Goal: Task Accomplishment & Management: Complete application form

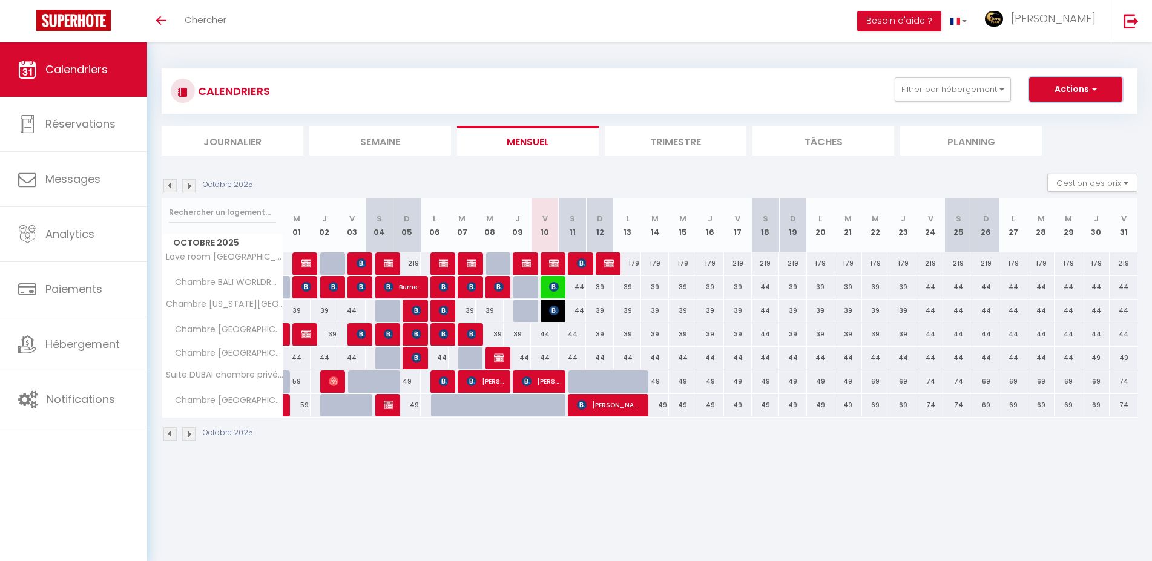
click at [1059, 88] on button "Actions" at bounding box center [1075, 90] width 93 height 24
click at [1031, 115] on link "Nouvelle réservation" at bounding box center [1063, 117] width 105 height 18
select select
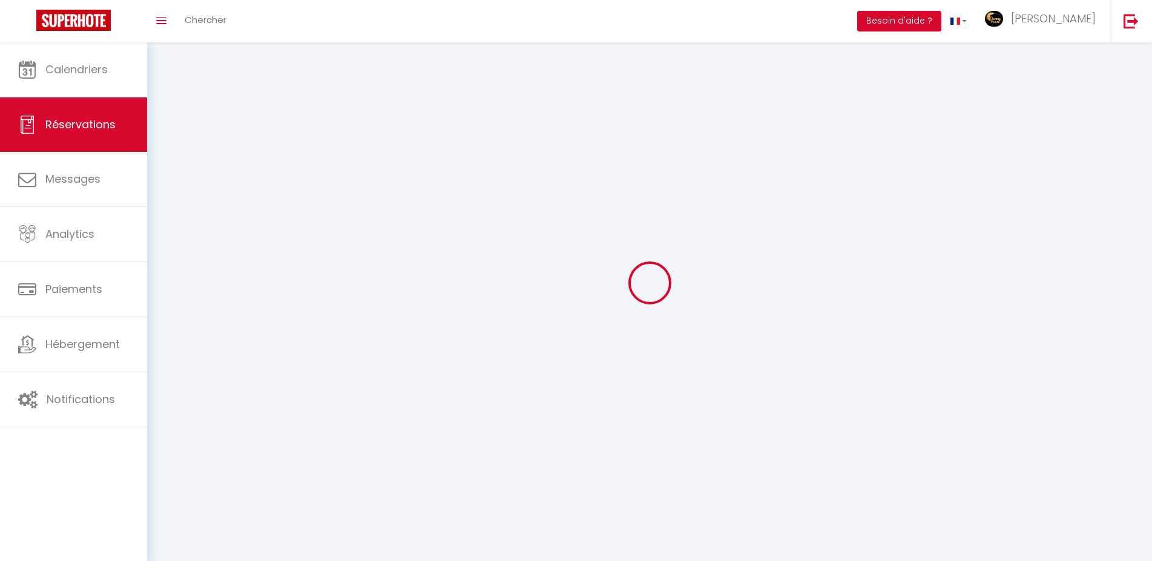
select select
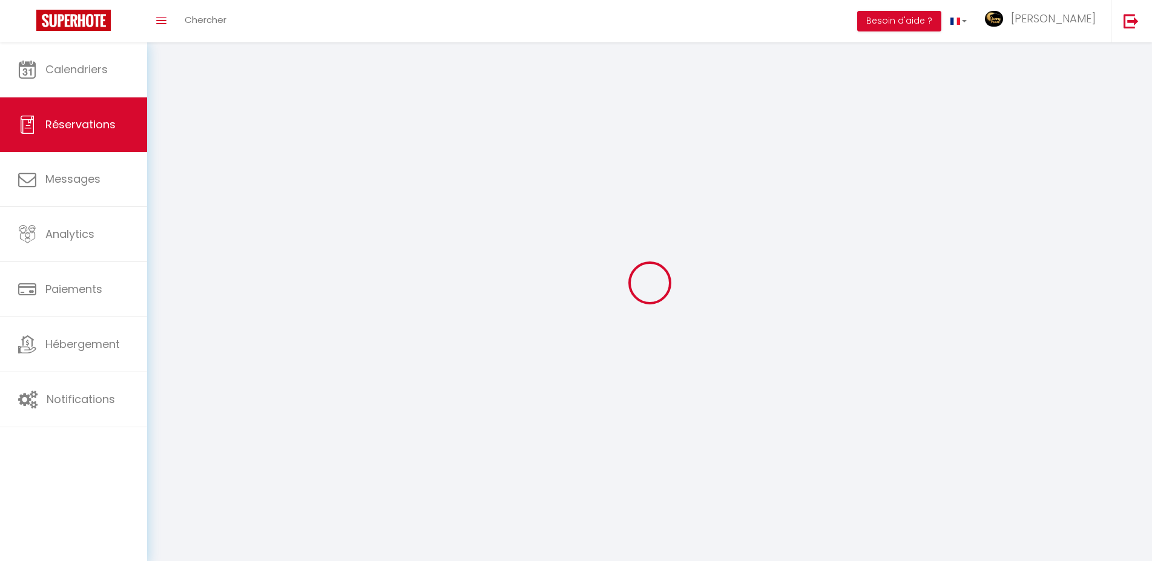
select select
checkbox input "false"
select select
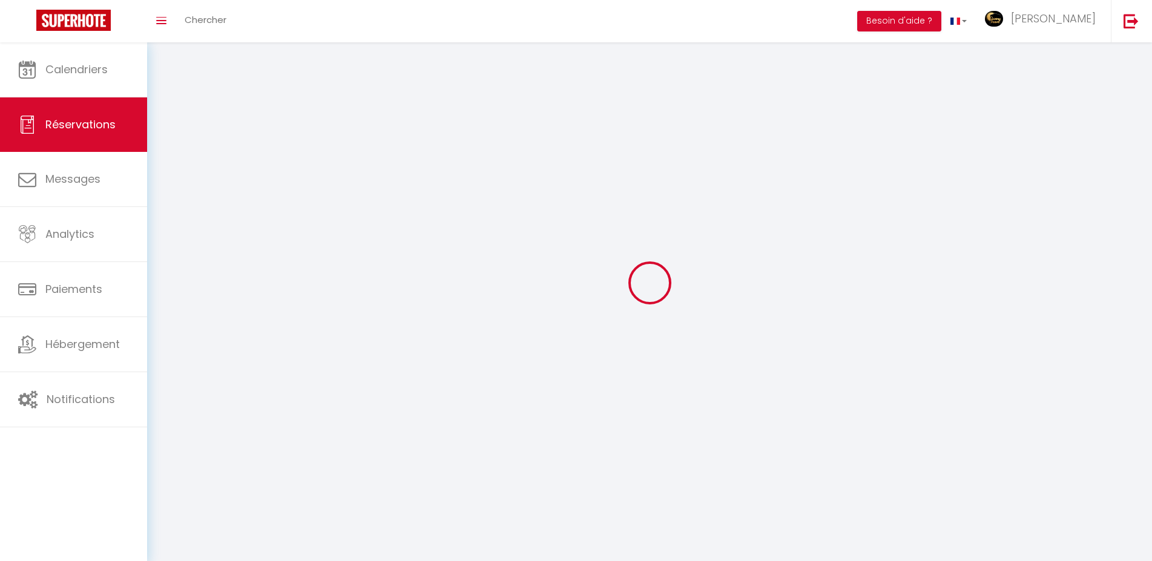
select select
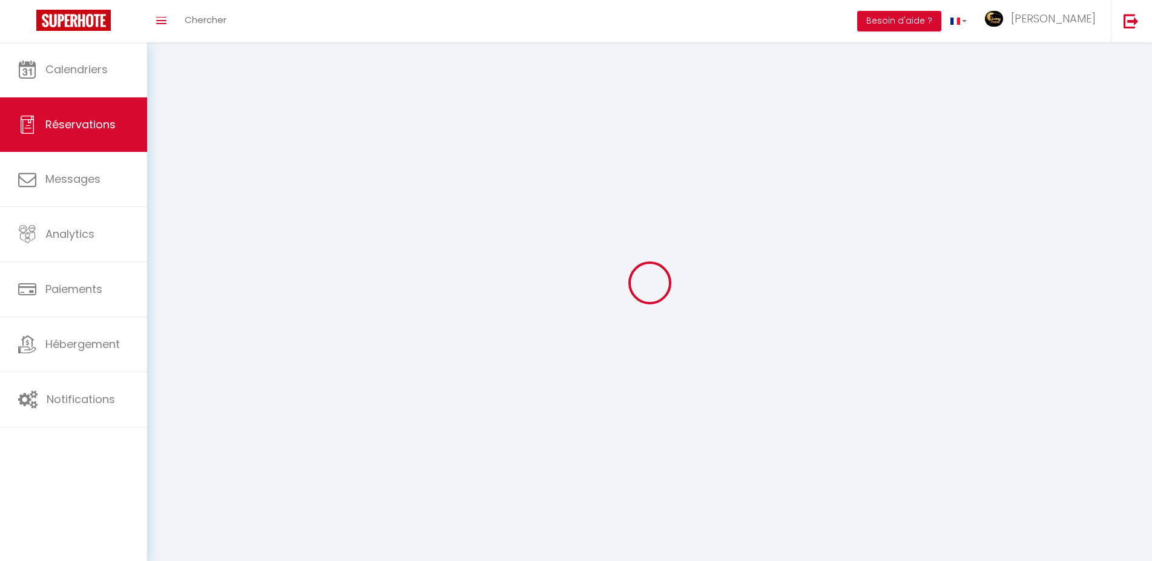
select select
checkbox input "false"
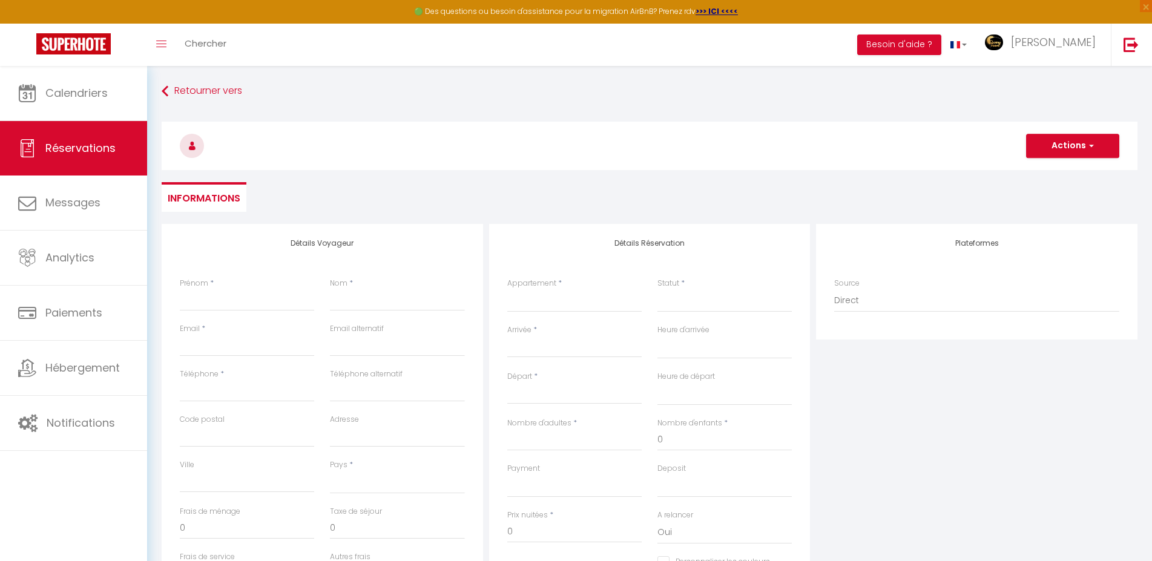
select select
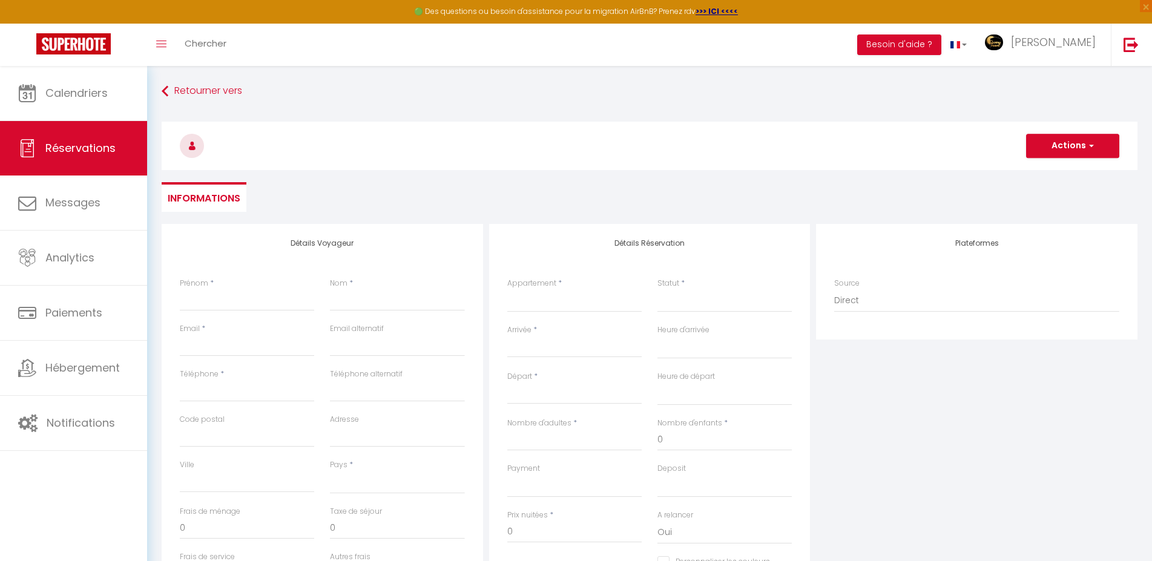
select select
checkbox input "false"
select select
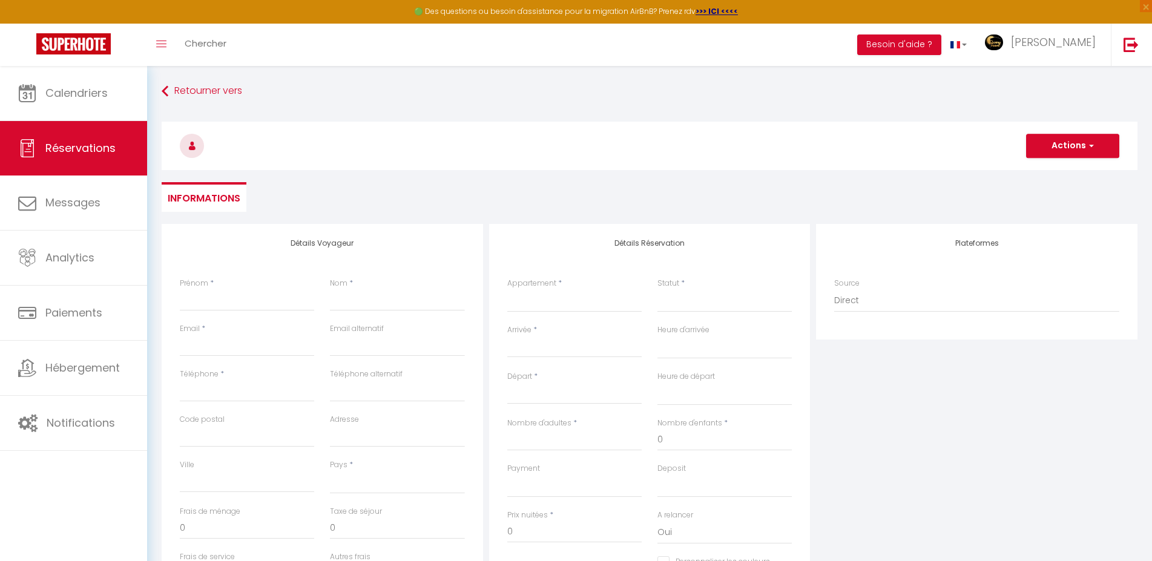
select select
checkbox input "false"
select select
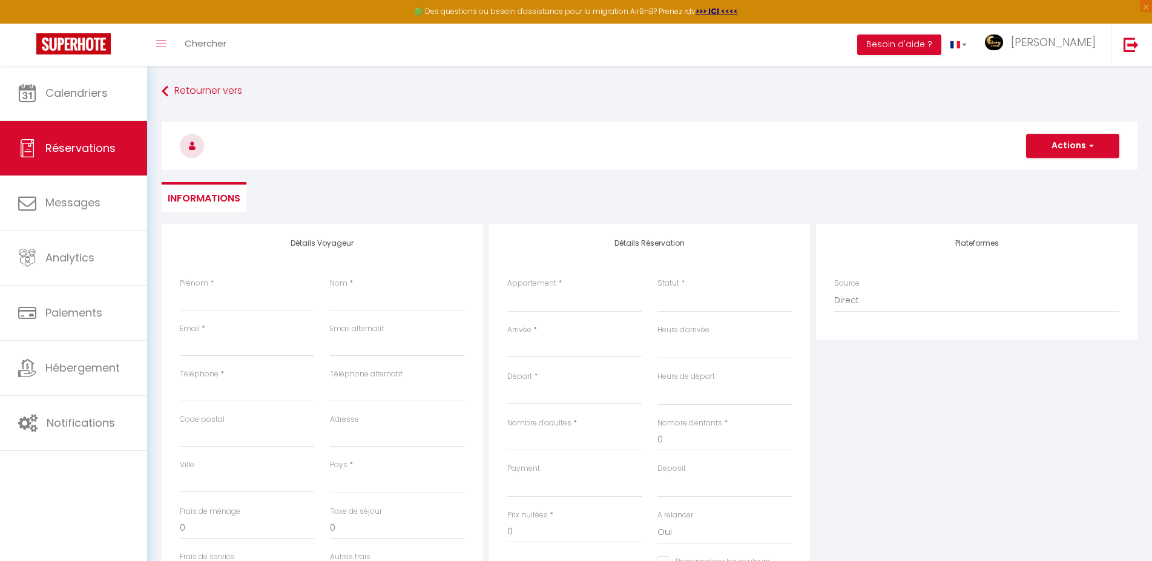
select select
click at [251, 299] on input "Prénom" at bounding box center [247, 300] width 134 height 22
type input "G"
select select
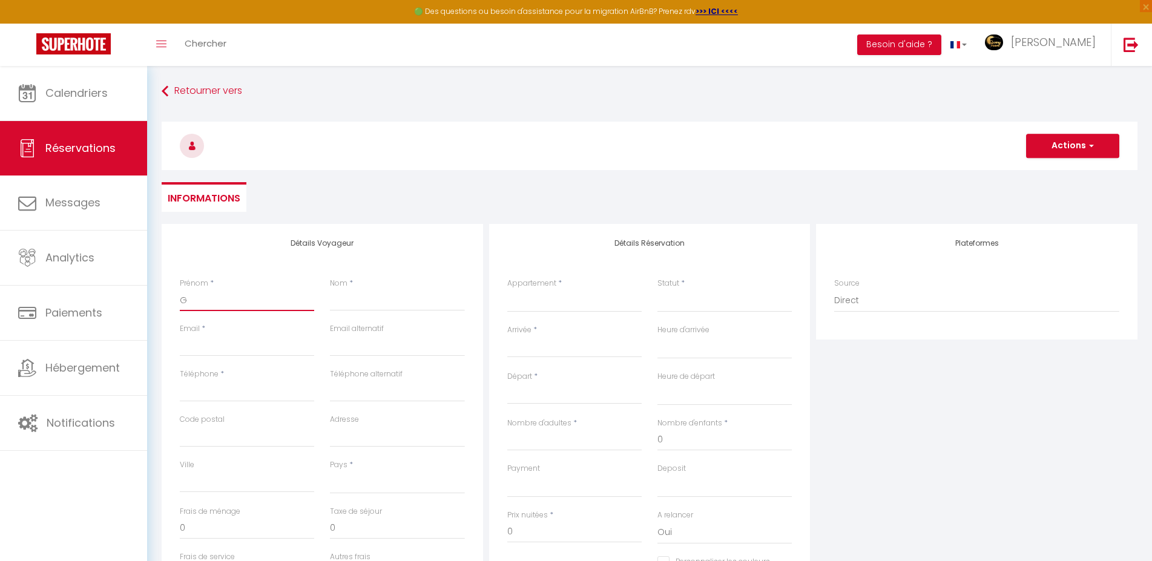
select select
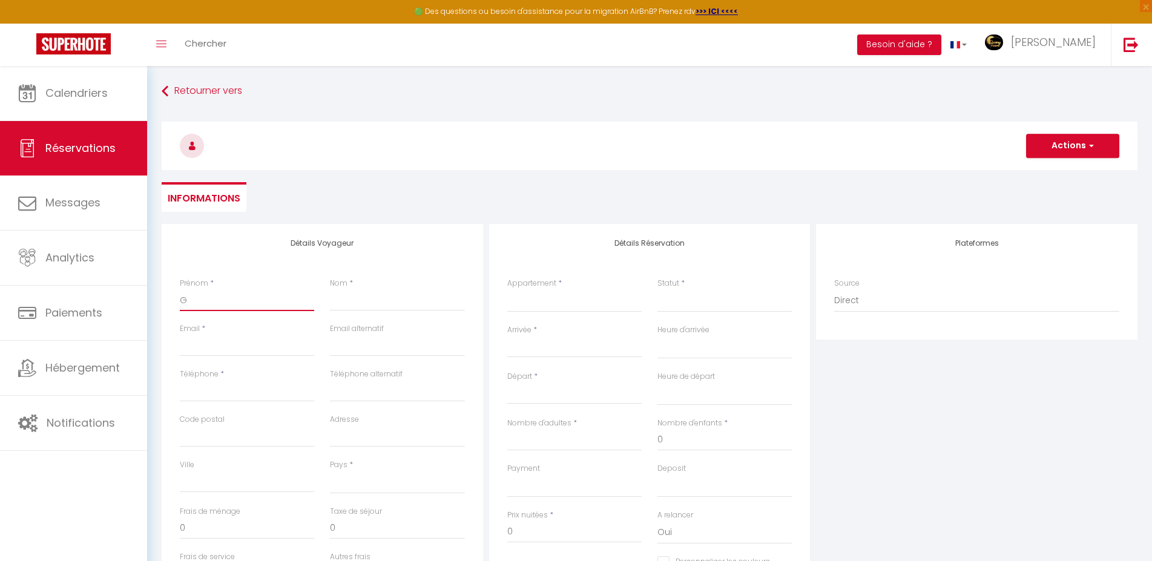
checkbox input "false"
type input "GI"
select select
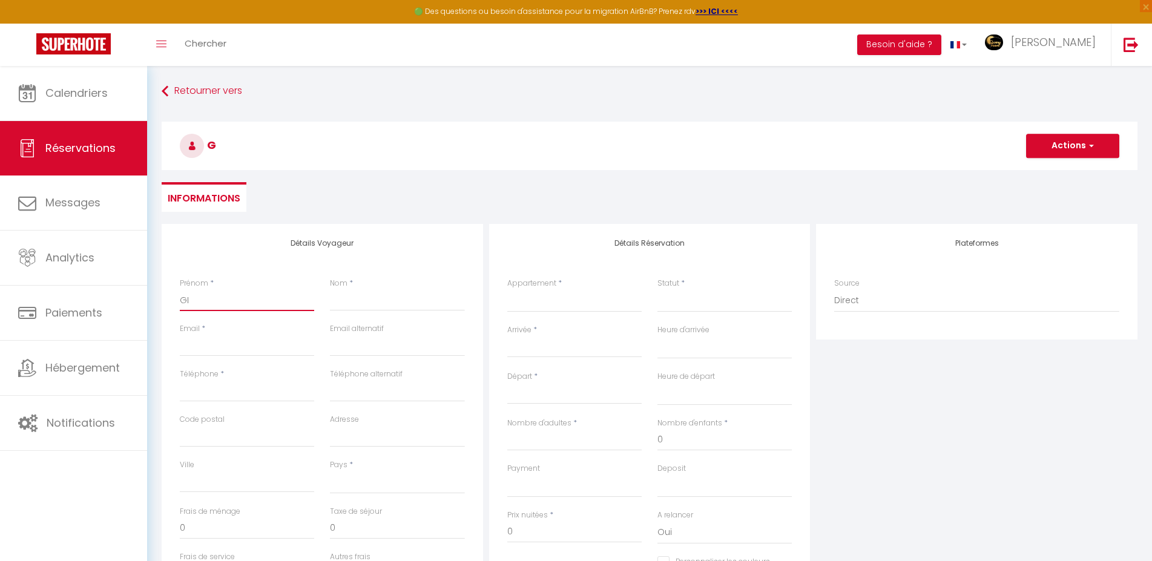
select select
checkbox input "false"
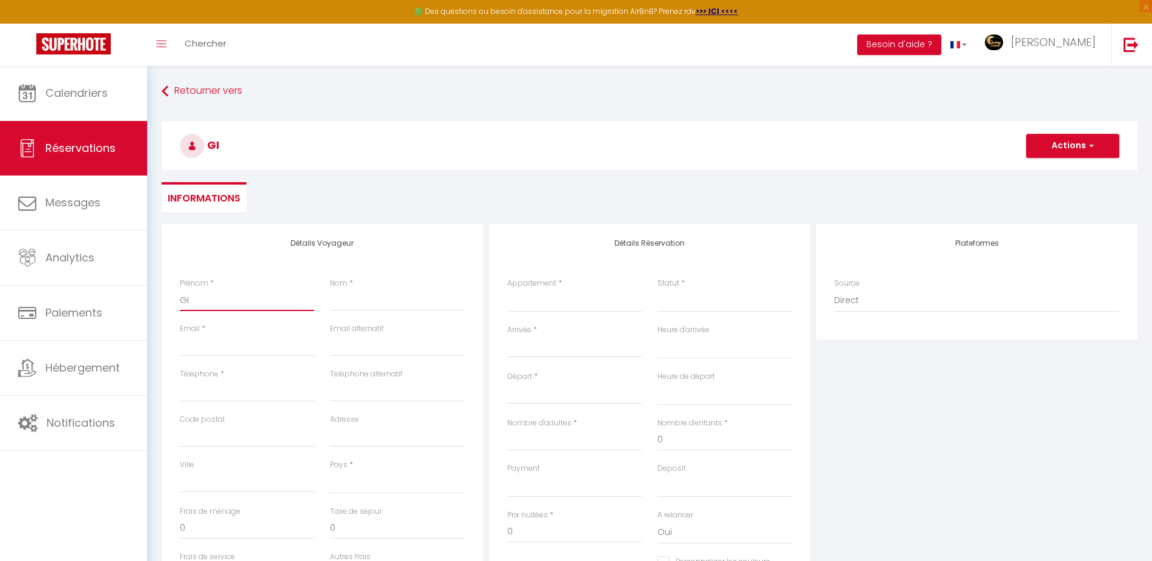
type input "[PERSON_NAME]"
select select
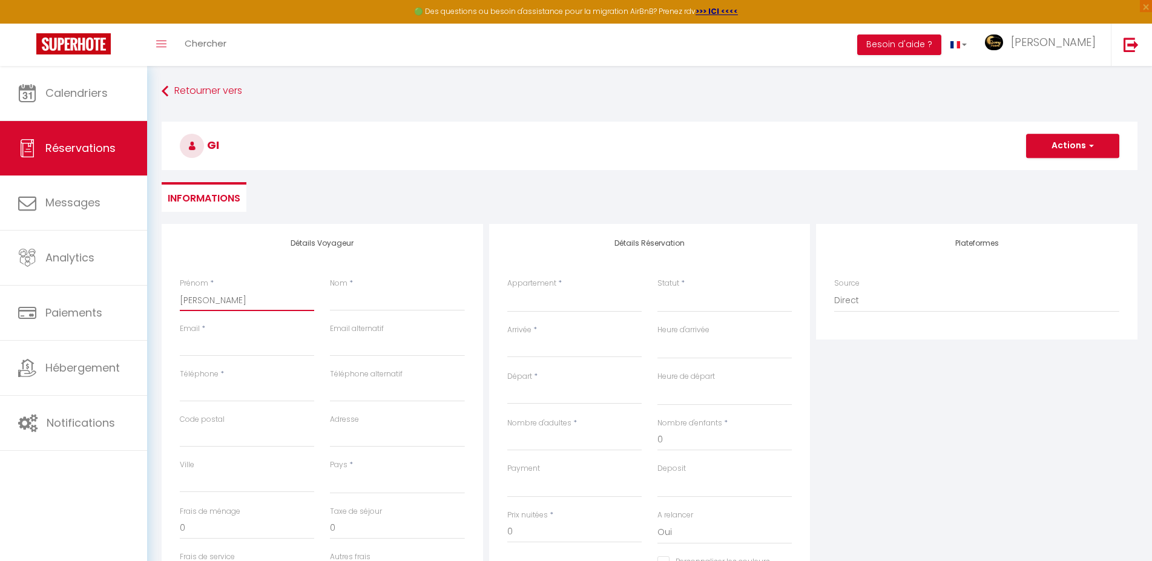
select select
checkbox input "false"
type input "[PERSON_NAME]"
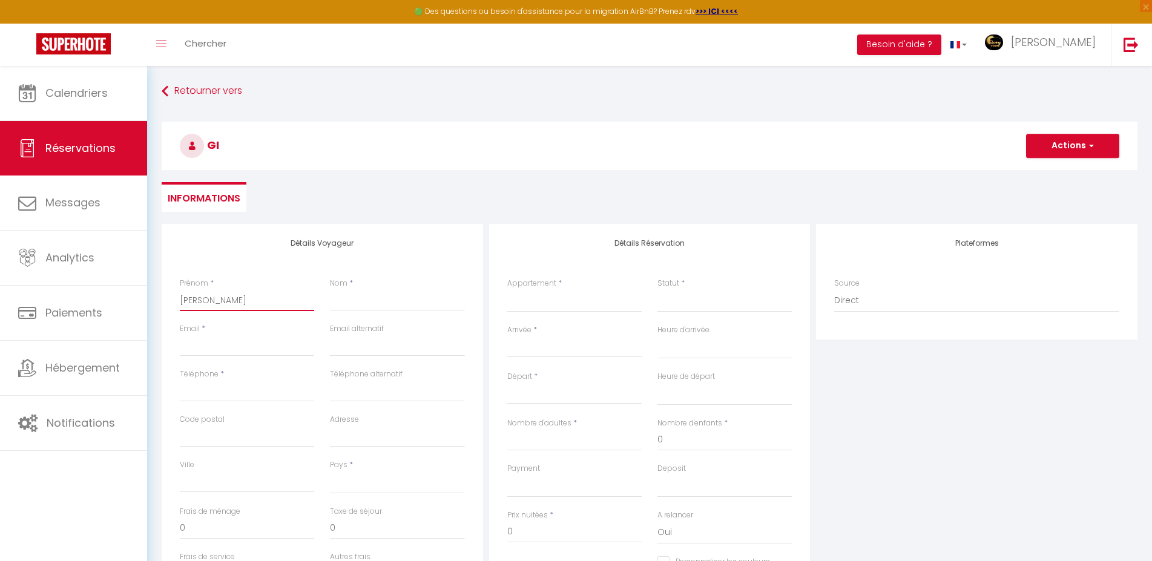
select select
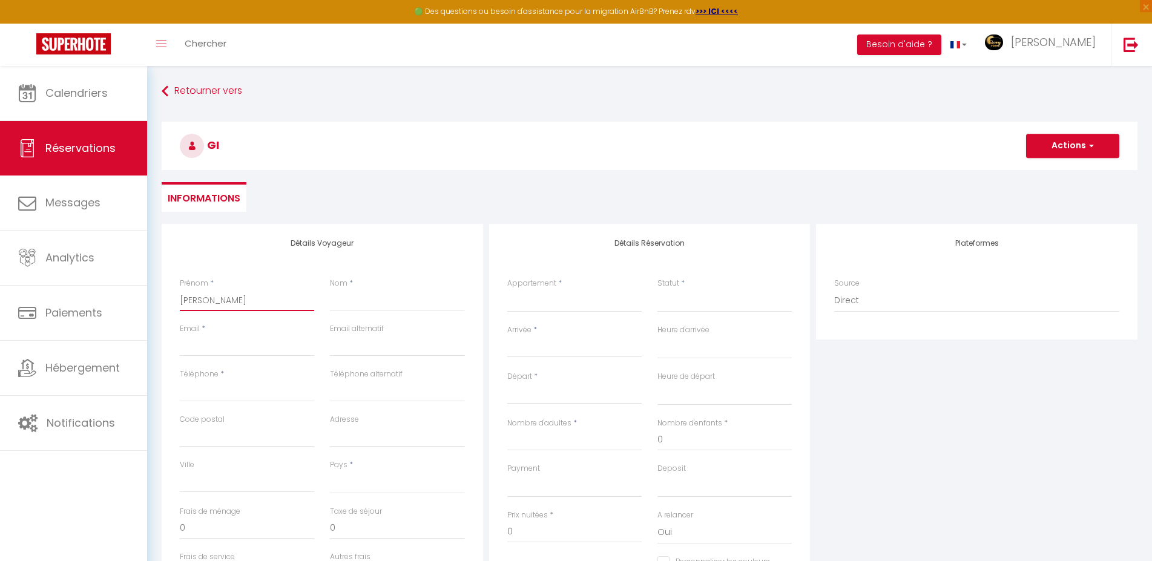
select select
checkbox input "false"
type input "GILBE"
select select
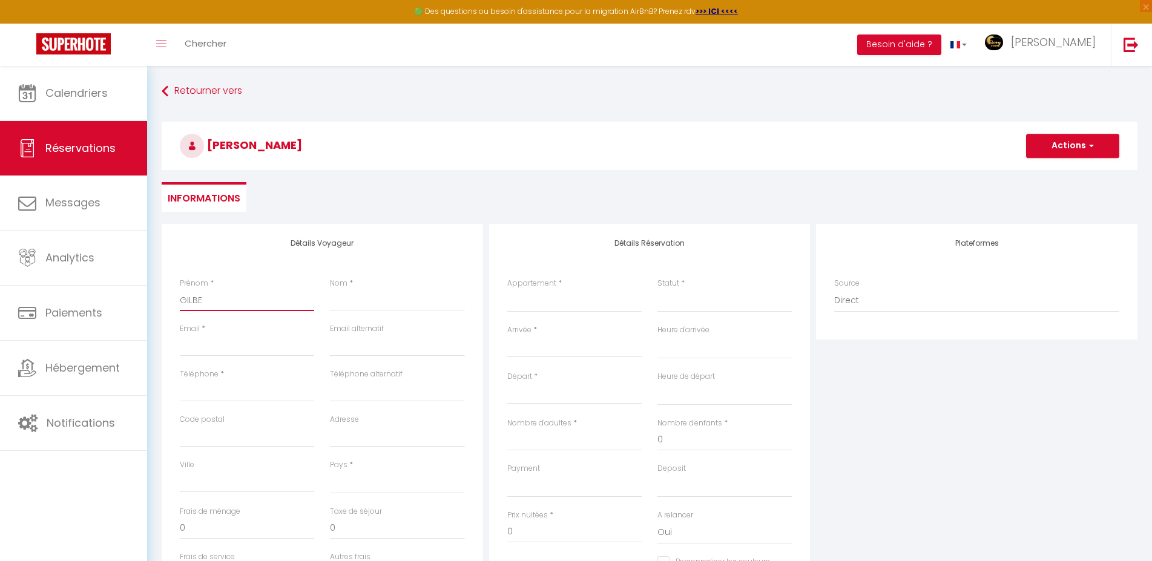
select select
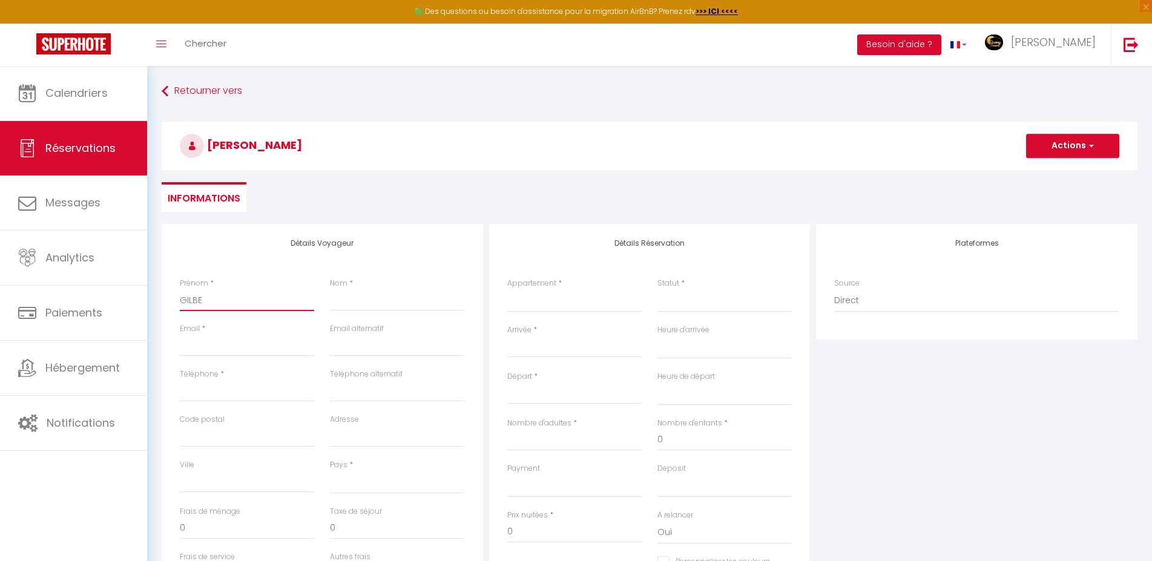
select select
checkbox input "false"
type input "GILBER"
select select
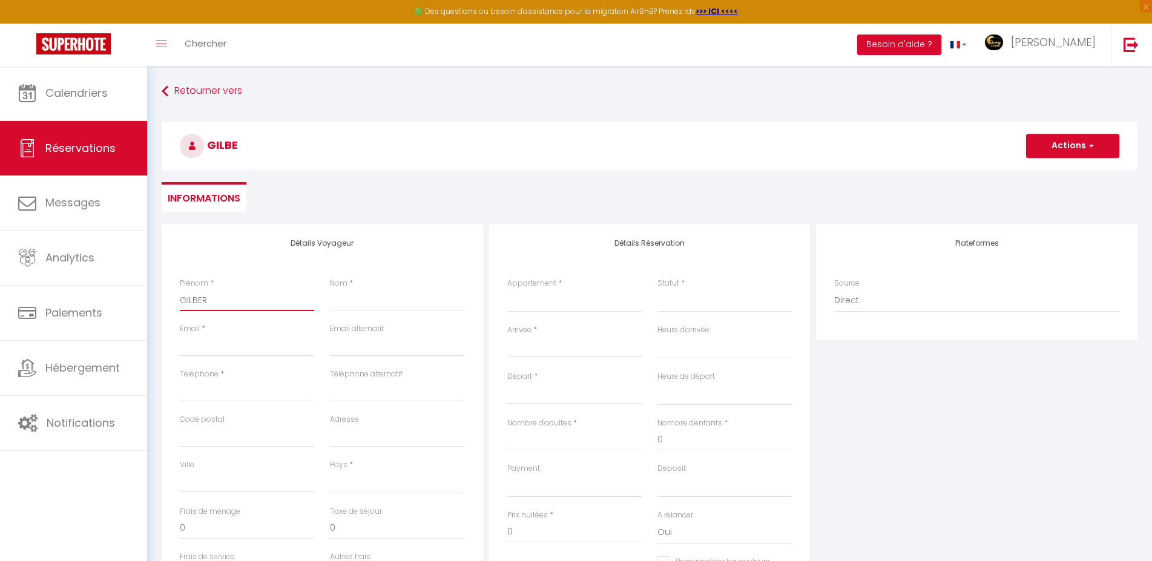
select select
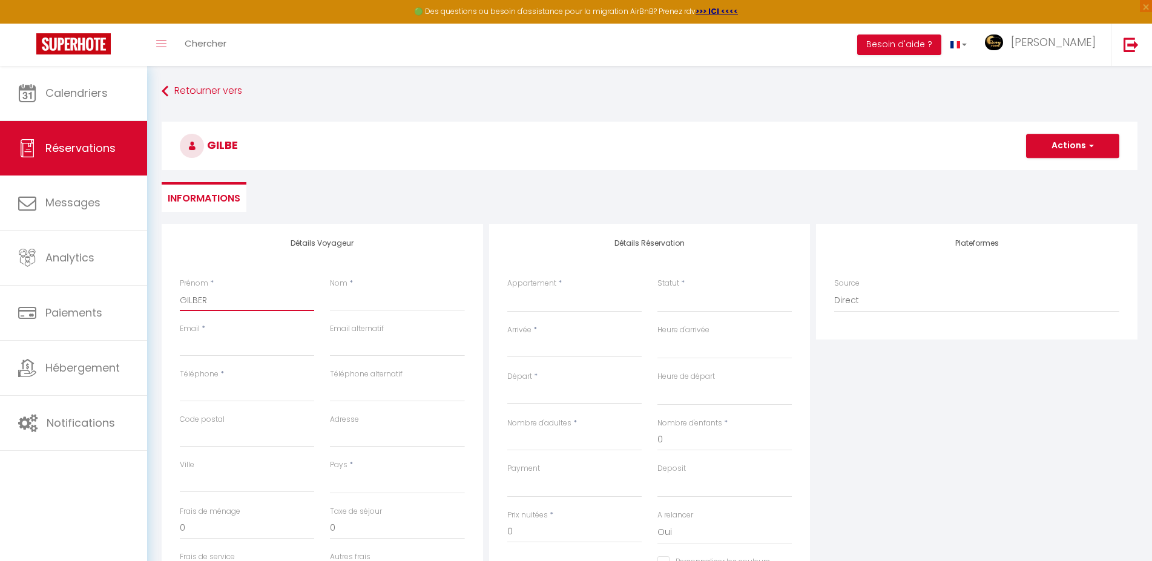
checkbox input "false"
type input "[PERSON_NAME]"
select select
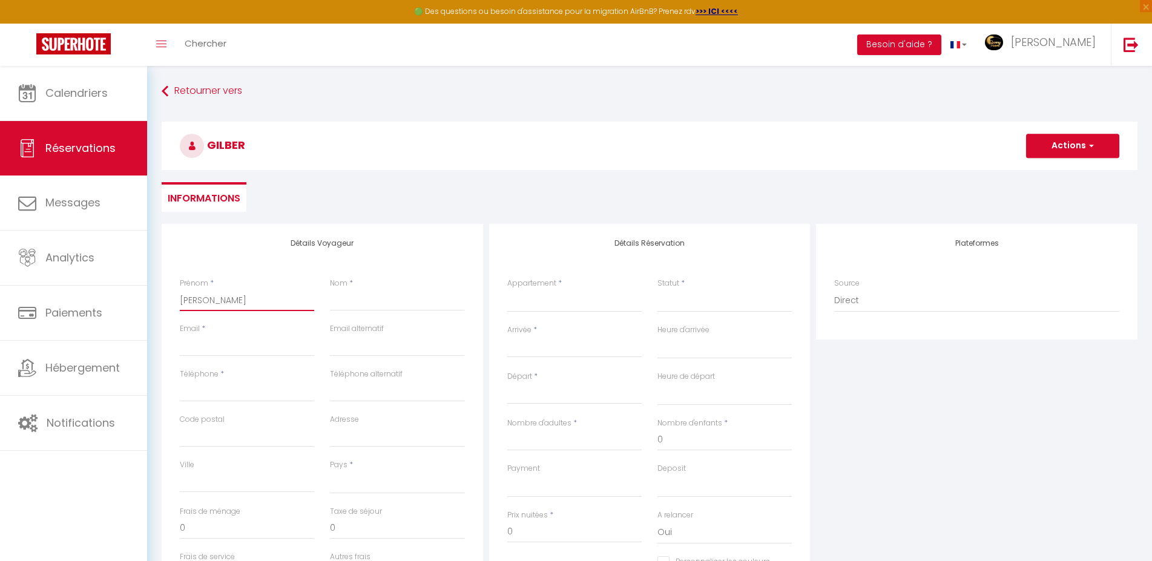
select select
checkbox input "false"
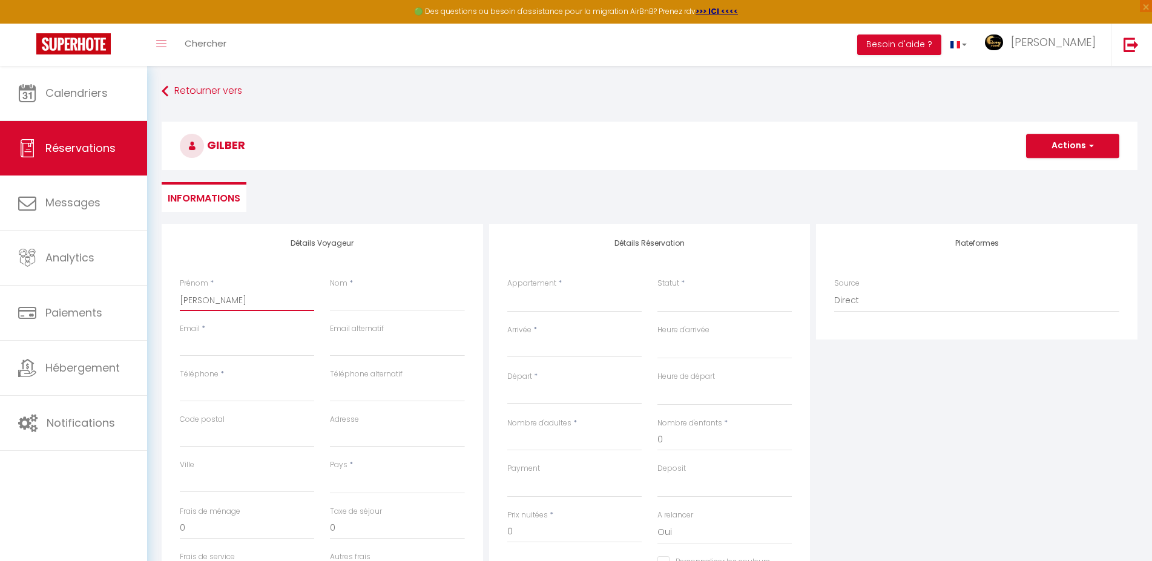
type input "[PERSON_NAME]"
select select
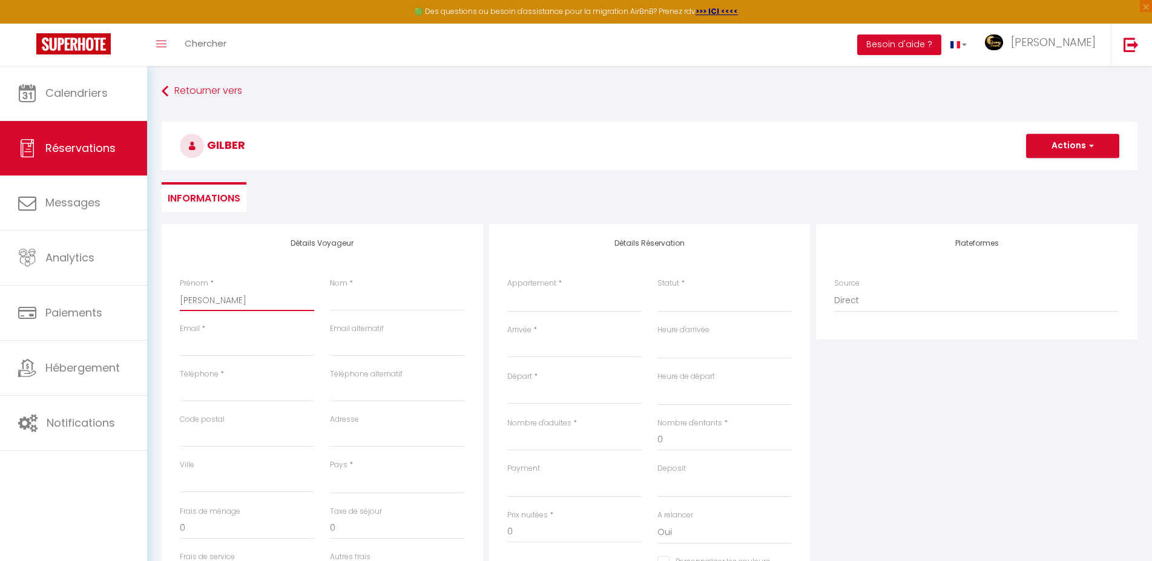
select select
checkbox input "false"
type input "[PERSON_NAME]"
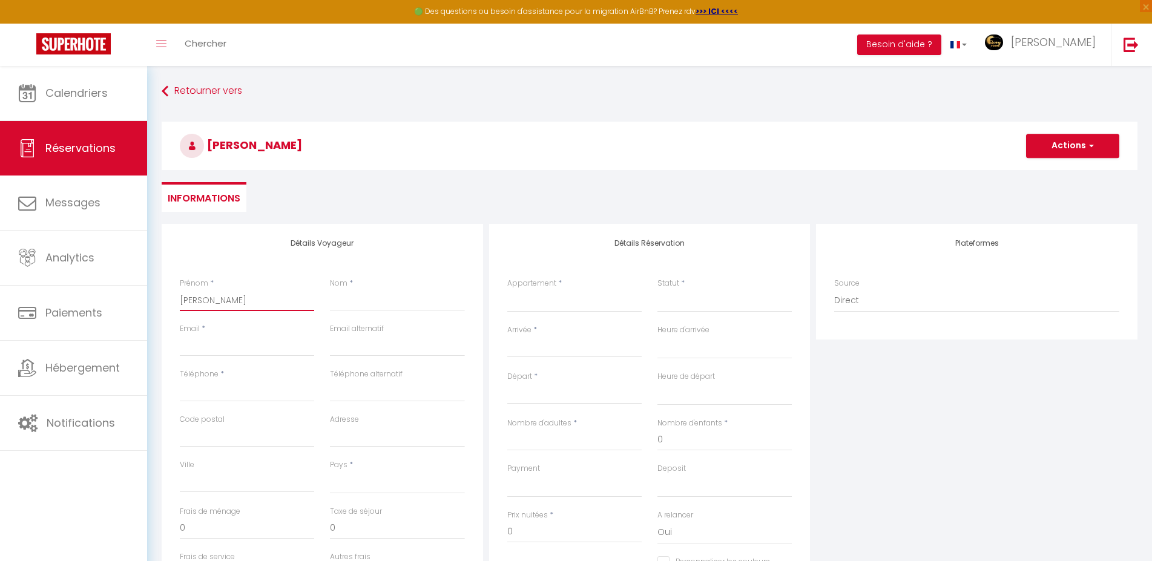
select select
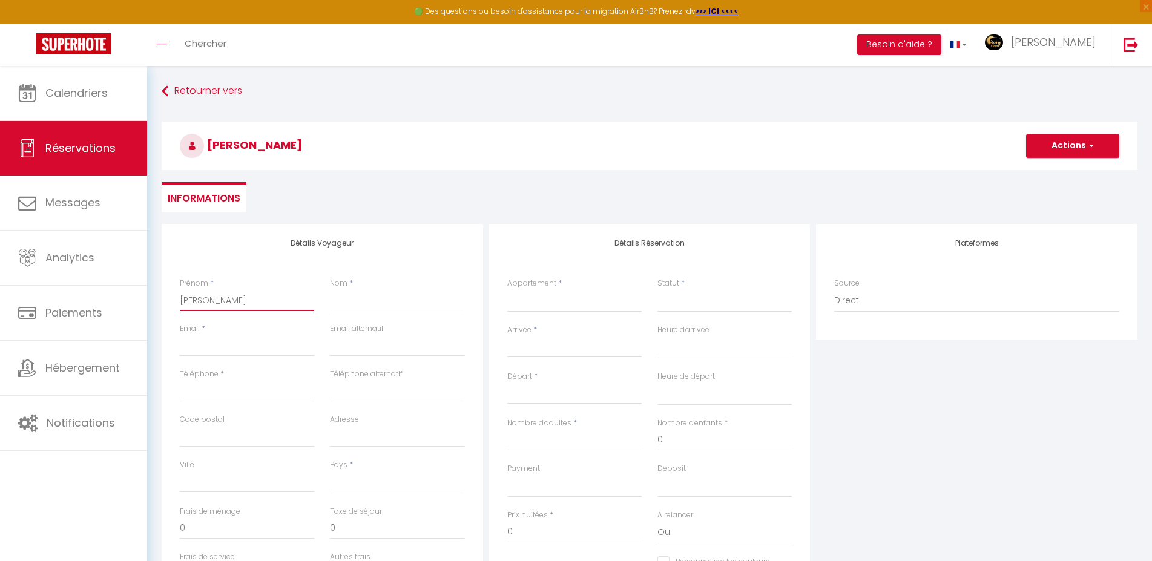
select select
checkbox input "false"
type input "[PERSON_NAME]"
select select
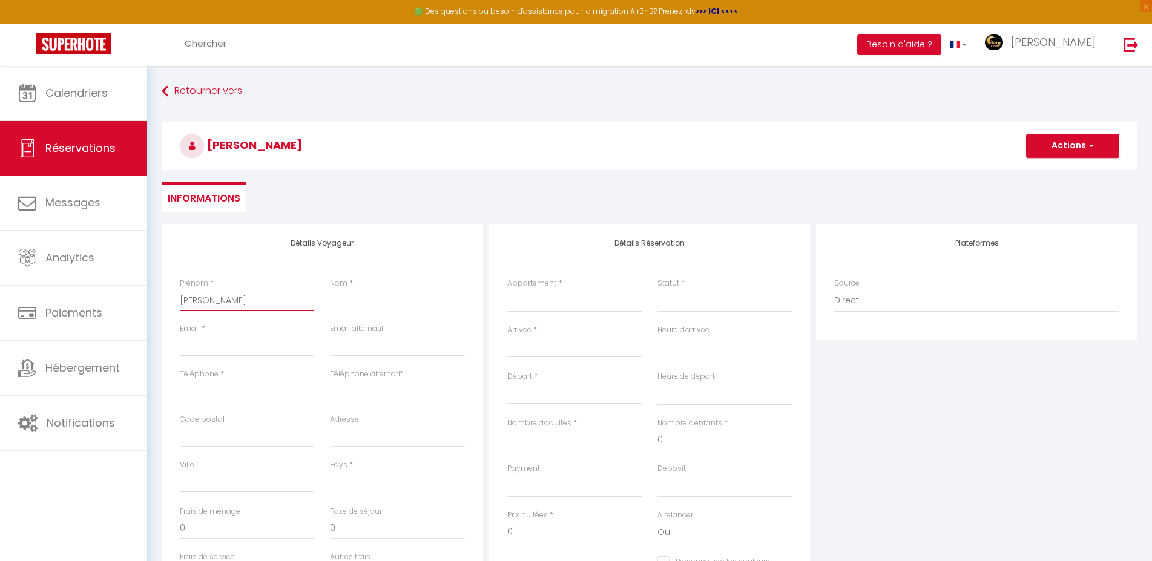
select select
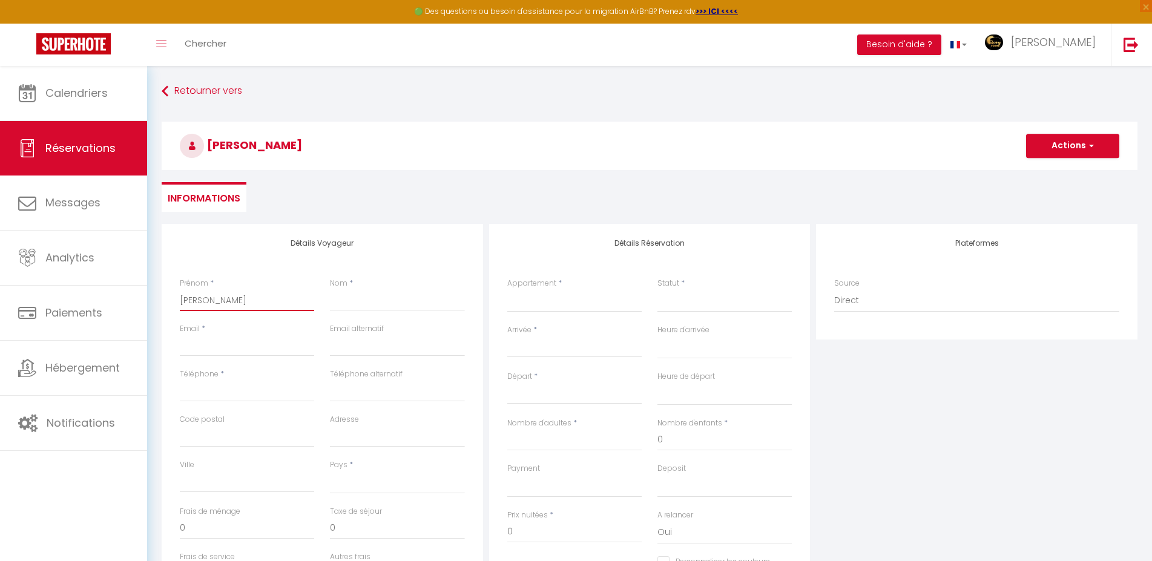
select select
checkbox input "false"
type input "[PERSON_NAME]"
select select
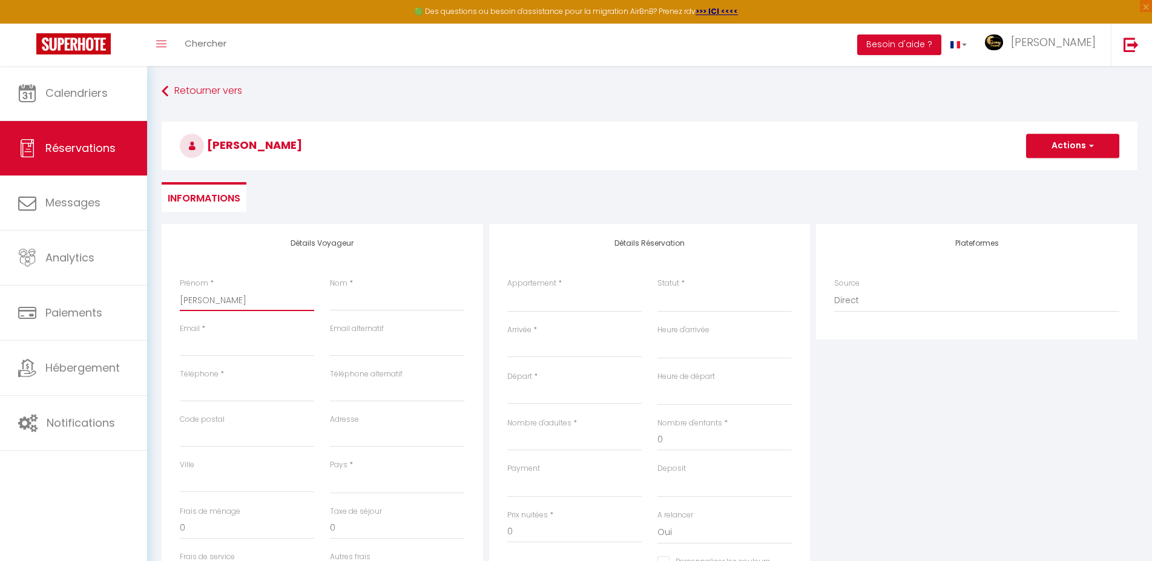
select select
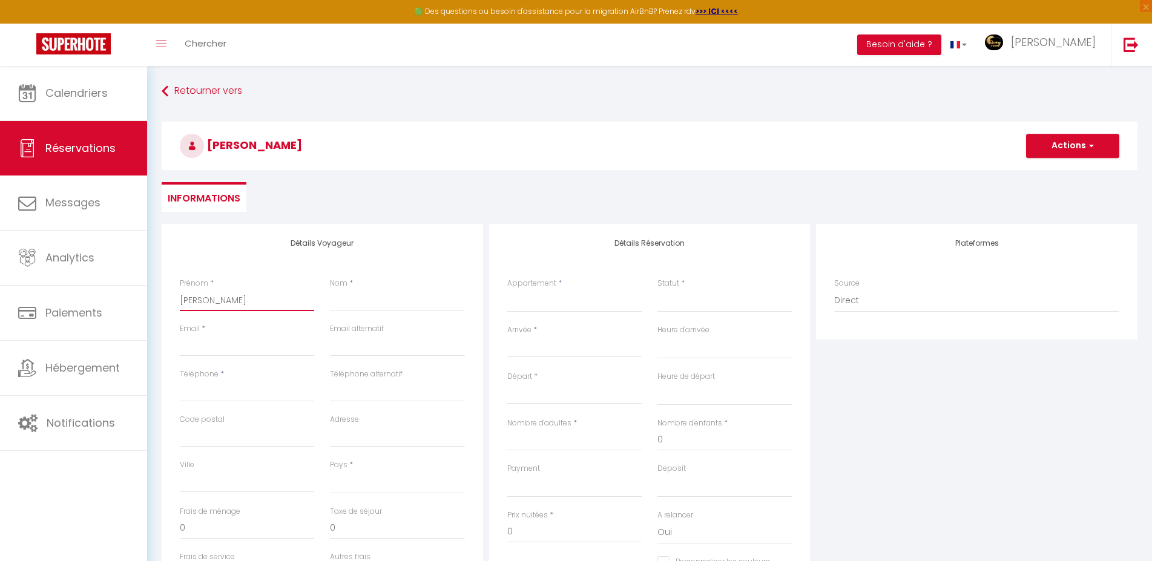
checkbox input "false"
type input "[PERSON_NAME]"
select select
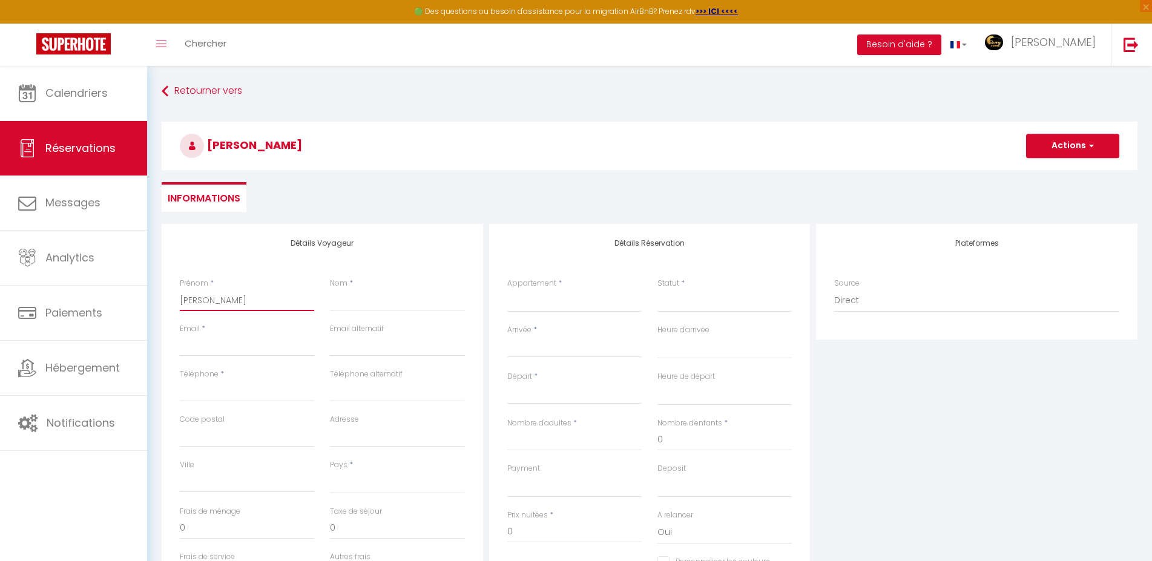
select select
checkbox input "false"
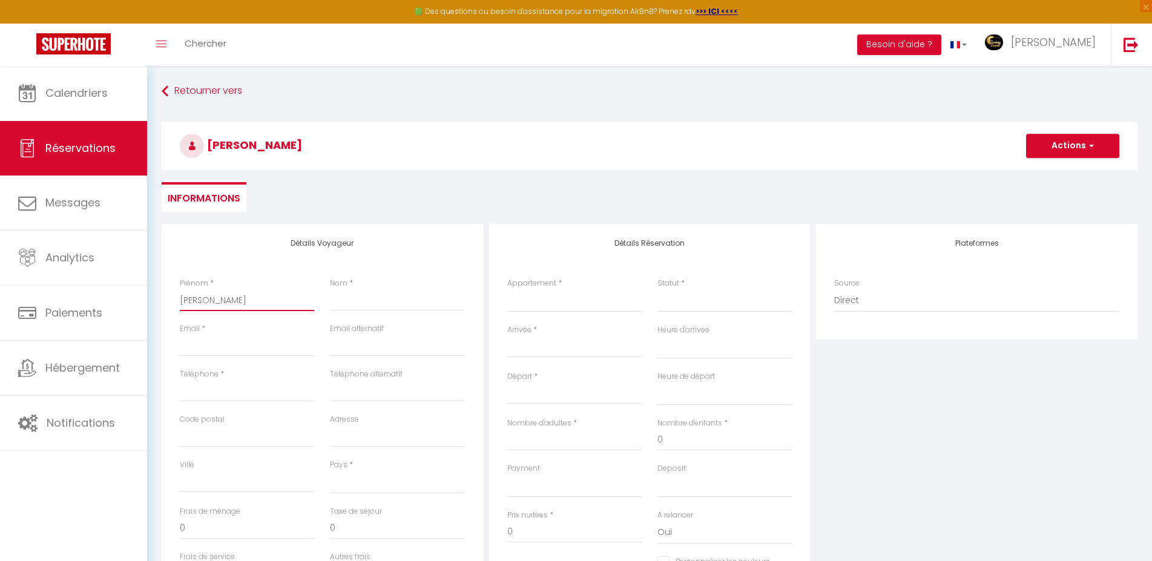
type input "[PERSON_NAME]"
select select
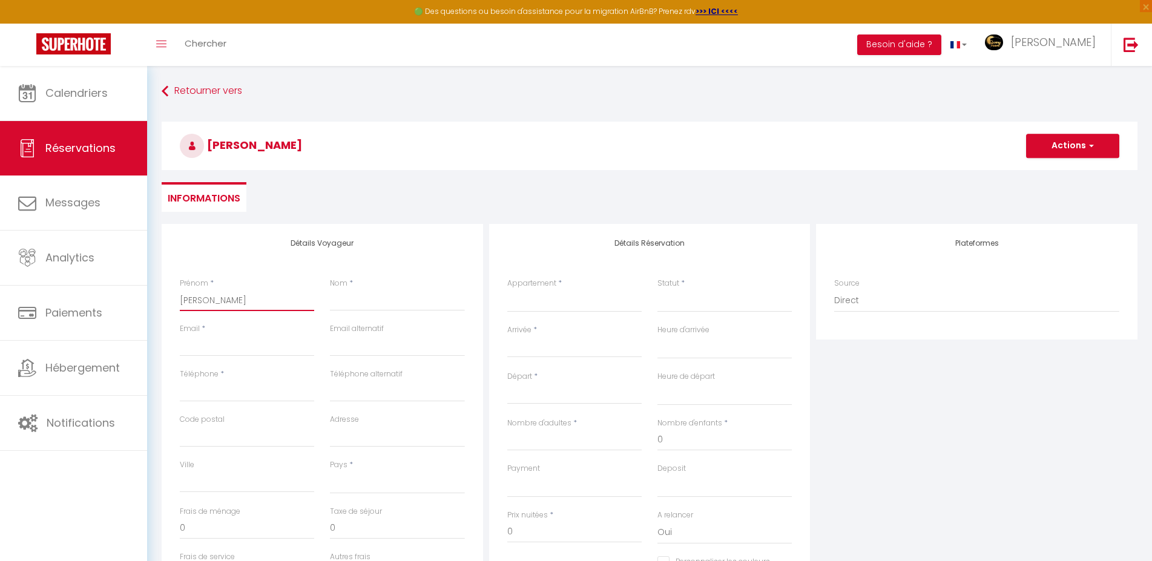
select select
checkbox input "false"
type input "[PERSON_NAME]"
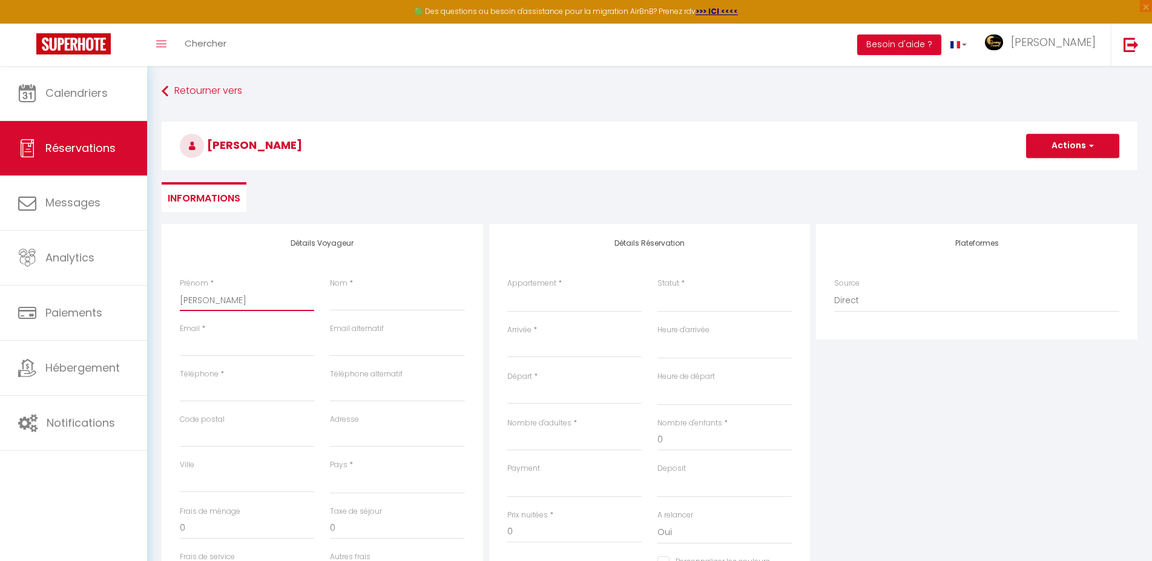
select select
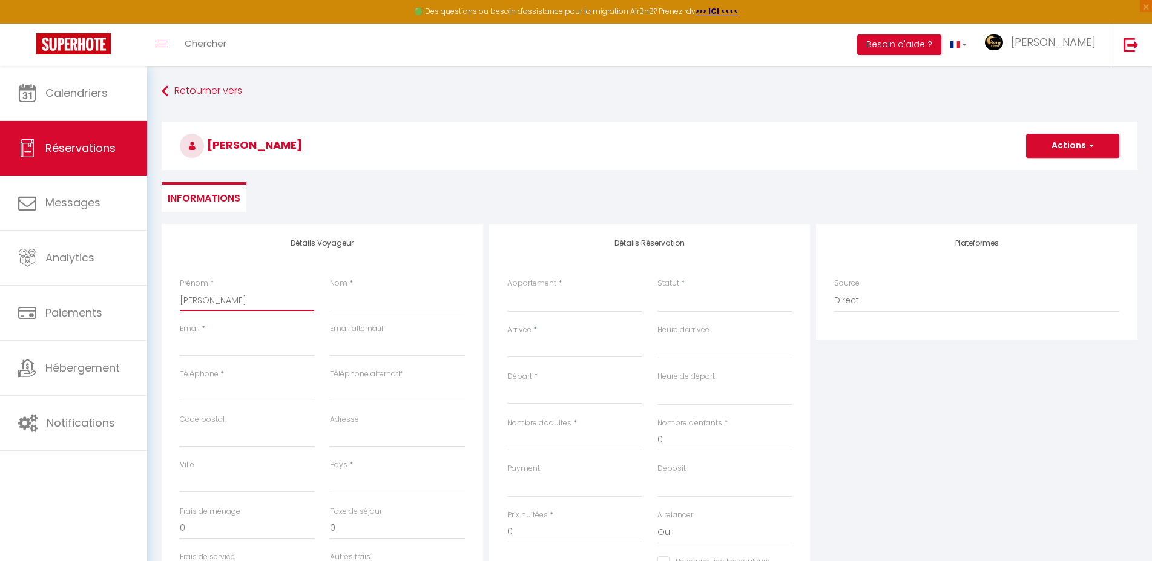
select select
checkbox input "false"
type input "[PERSON_NAME]"
select select
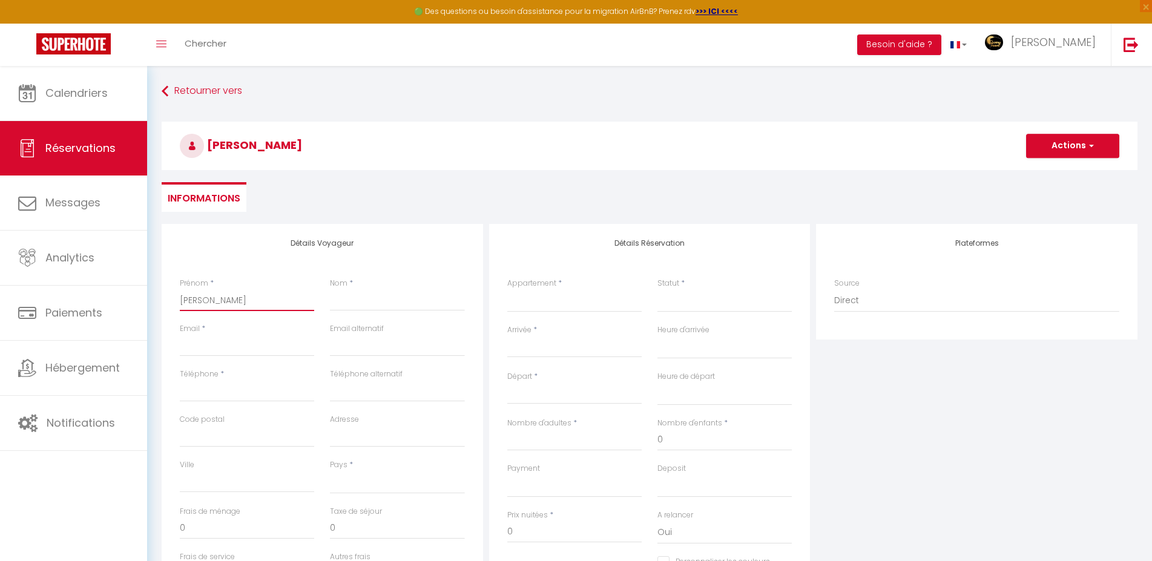
select select
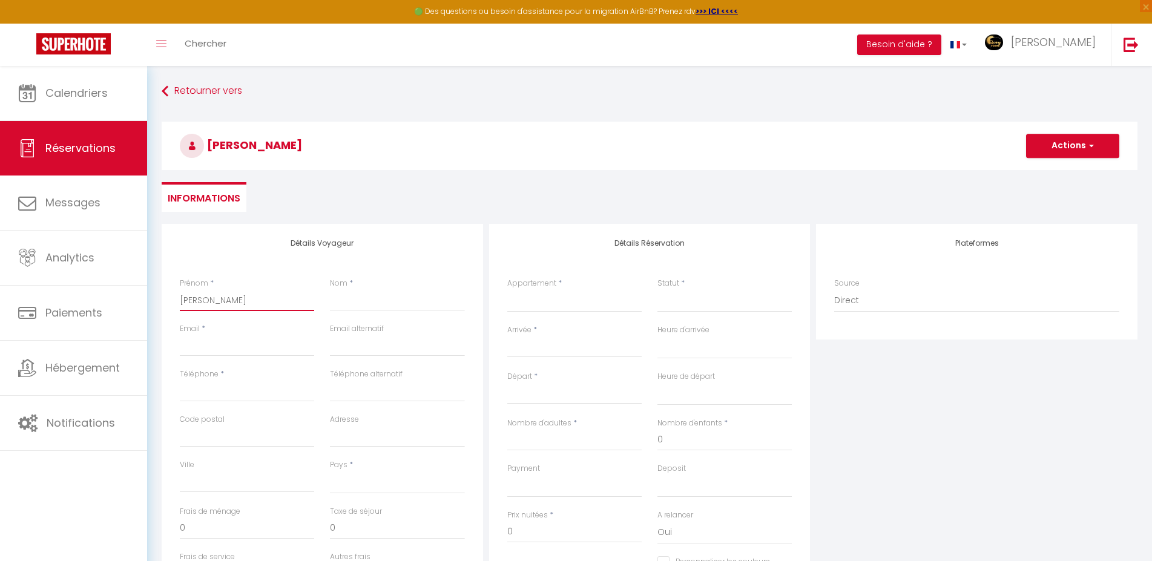
select select
checkbox input "false"
click at [252, 300] on input "[PERSON_NAME]" at bounding box center [247, 300] width 134 height 22
type input "[PERSON_NAME]"
select select
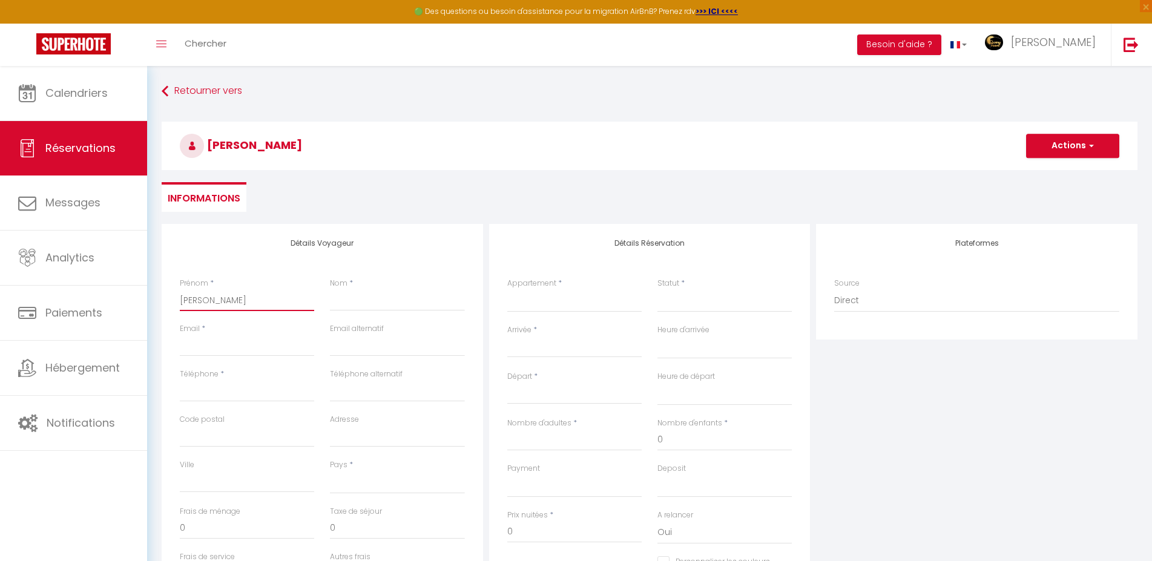
select select
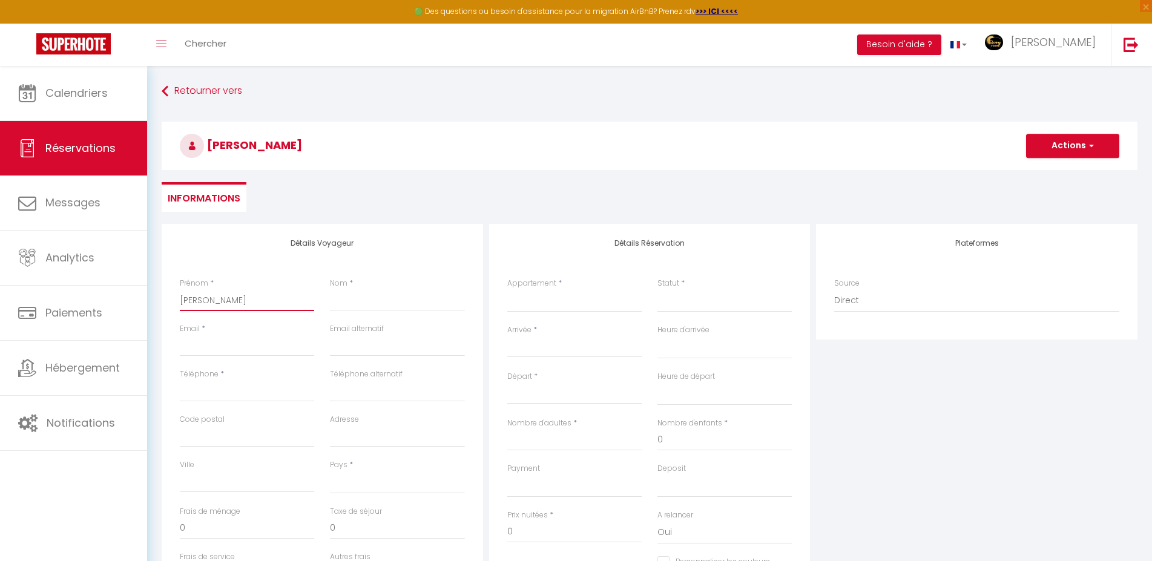
select select
checkbox input "false"
type input "[PERSON_NAME]"
click at [375, 308] on input "Nom" at bounding box center [397, 300] width 134 height 22
type input "F"
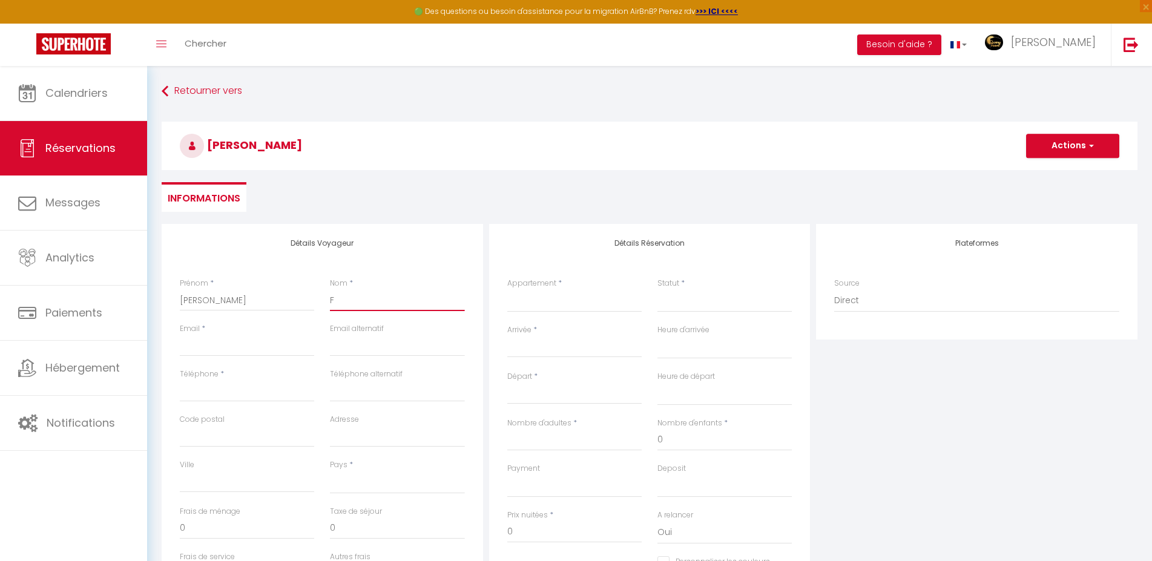
select select
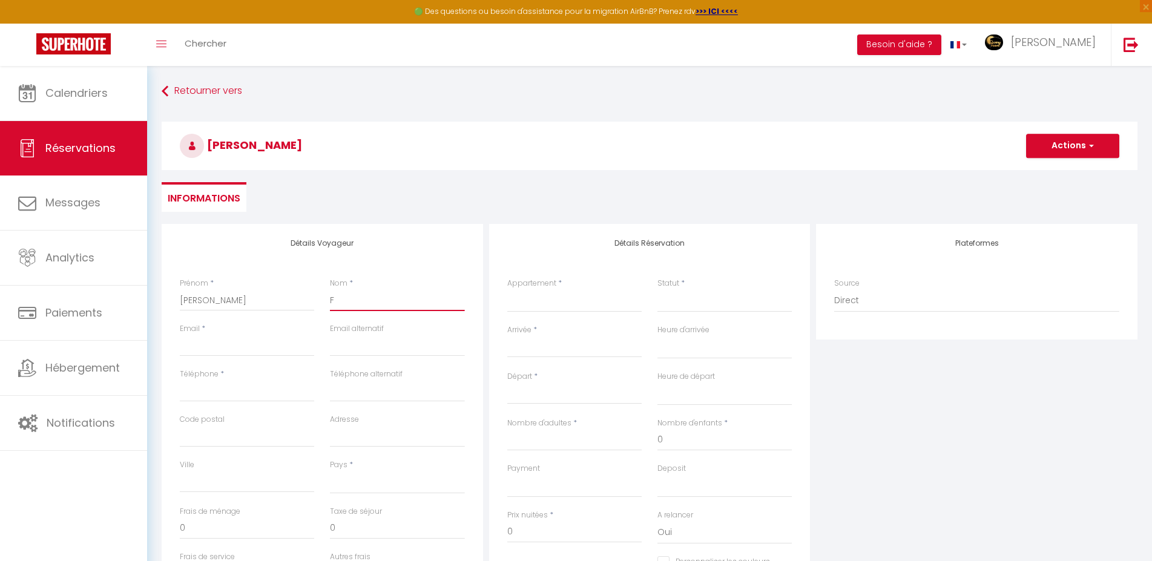
select select
checkbox input "false"
type input "FE"
select select
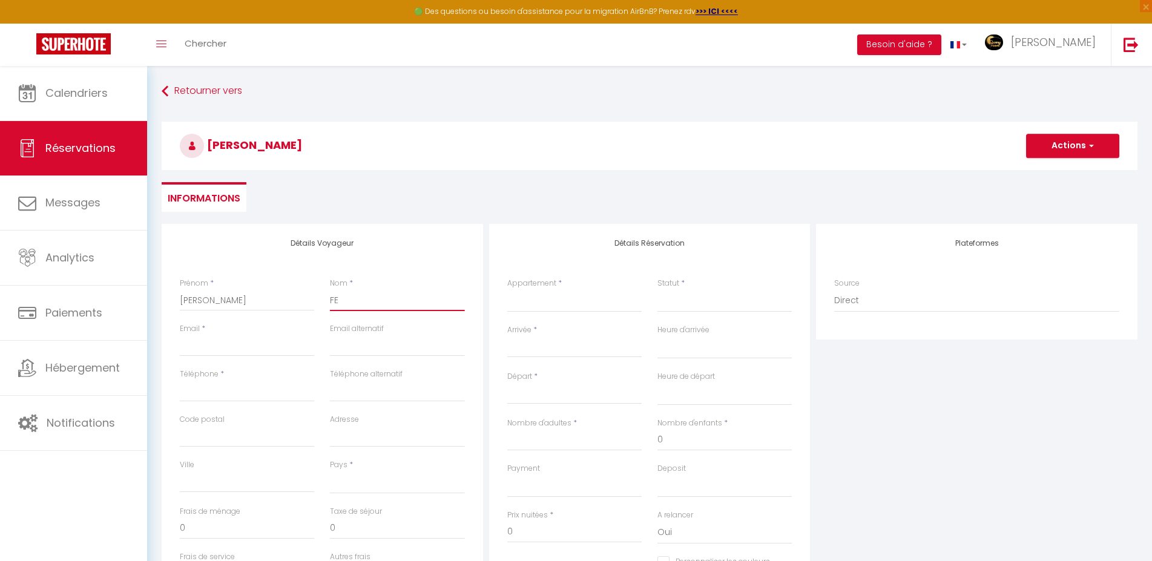
select select
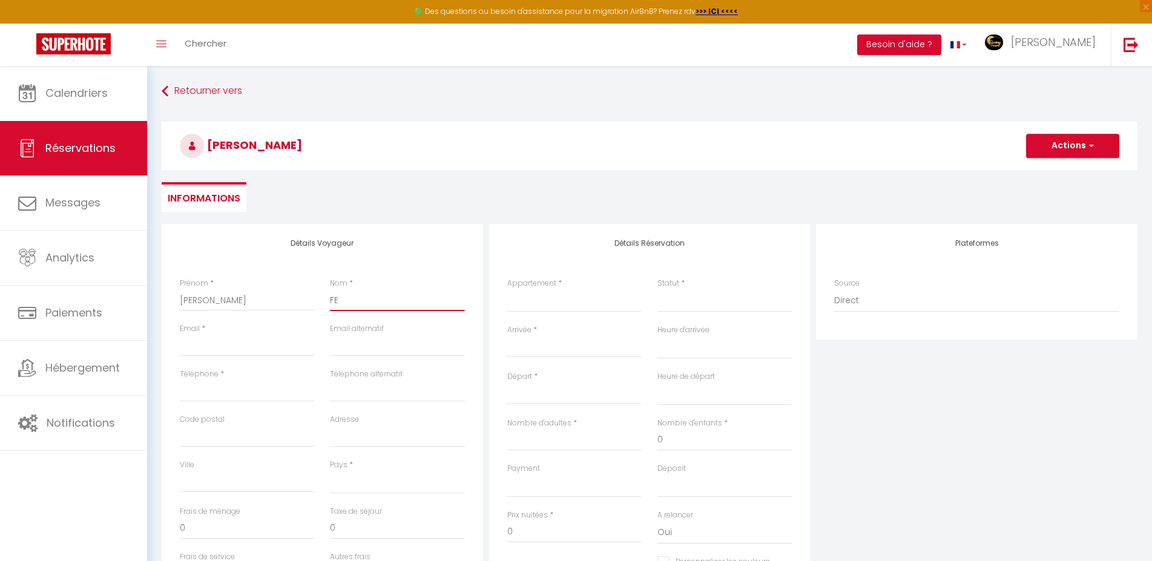
select select
checkbox input "false"
type input "FER"
click at [253, 342] on input "Email client" at bounding box center [247, 346] width 134 height 22
click at [229, 378] on div "Téléphone *" at bounding box center [247, 385] width 134 height 33
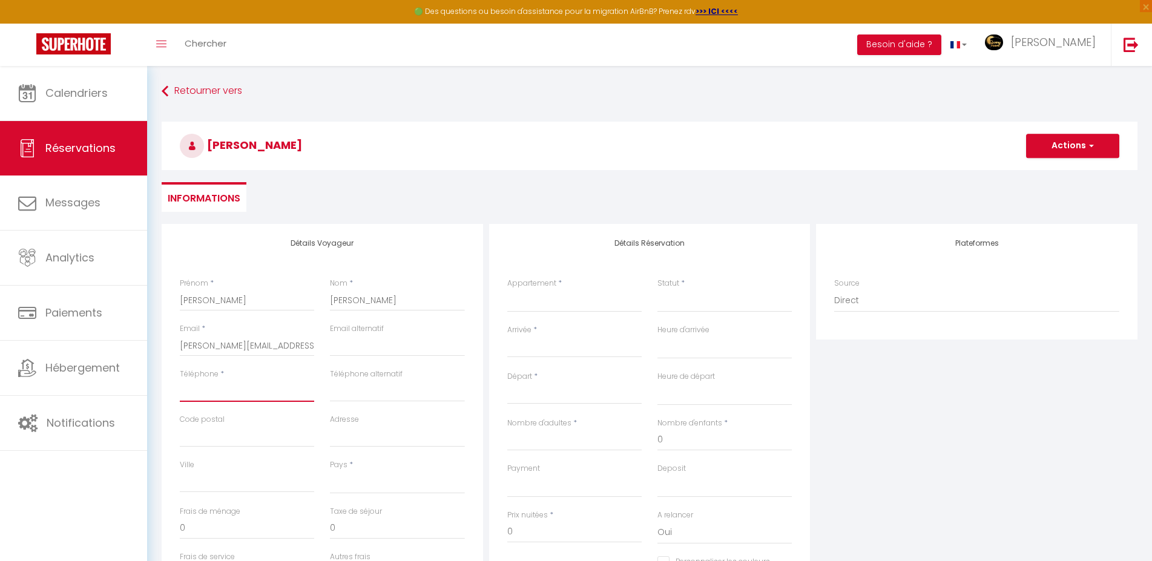
click at [227, 385] on input "Téléphone" at bounding box center [247, 391] width 134 height 22
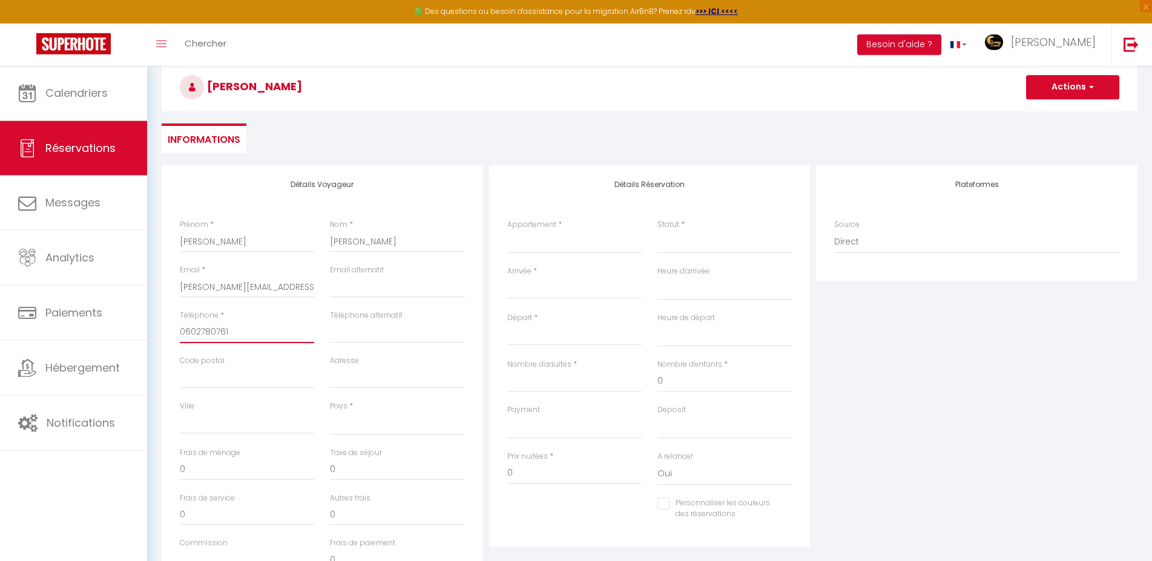
scroll to position [124, 0]
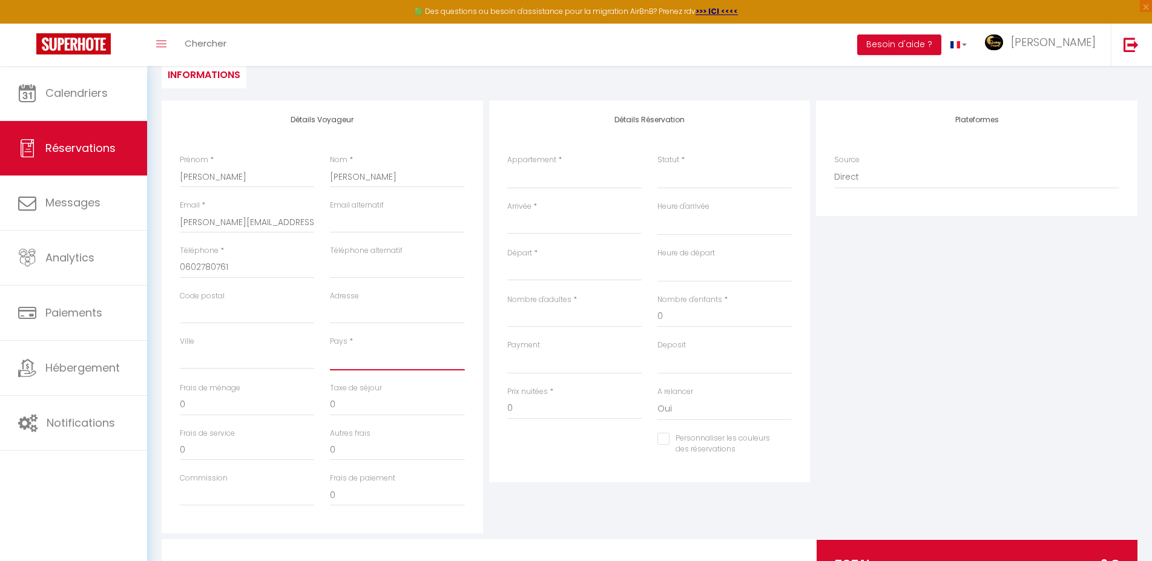
click at [351, 359] on select "[GEOGRAPHIC_DATA] [GEOGRAPHIC_DATA] [GEOGRAPHIC_DATA] [GEOGRAPHIC_DATA] [GEOGRA…" at bounding box center [397, 359] width 134 height 23
click at [330, 348] on select "[GEOGRAPHIC_DATA] [GEOGRAPHIC_DATA] [GEOGRAPHIC_DATA] [GEOGRAPHIC_DATA] [GEOGRA…" at bounding box center [397, 359] width 134 height 23
click option "[GEOGRAPHIC_DATA]" at bounding box center [0, 0] width 0 height 0
click at [351, 363] on select "[GEOGRAPHIC_DATA] [GEOGRAPHIC_DATA] [GEOGRAPHIC_DATA] [GEOGRAPHIC_DATA] [GEOGRA…" at bounding box center [397, 359] width 134 height 23
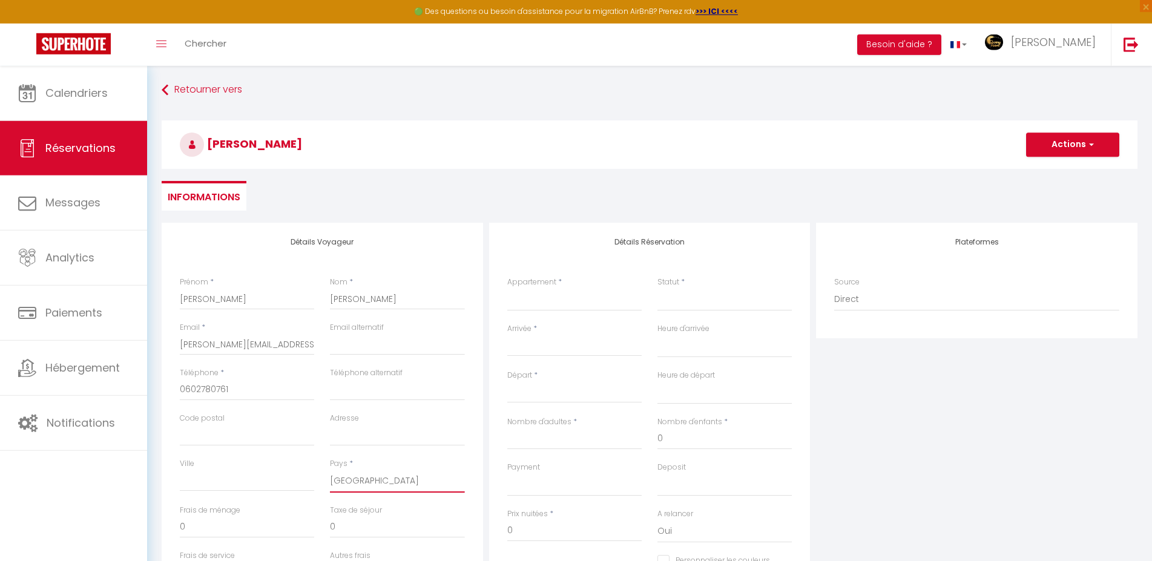
scroll to position [0, 0]
click at [507, 289] on select "Love room [GEOGRAPHIC_DATA] by sunnyroom [GEOGRAPHIC_DATA] Chambre [US_STATE][G…" at bounding box center [574, 300] width 134 height 23
click option "Chambre [GEOGRAPHIC_DATA]" at bounding box center [0, 0] width 0 height 0
click at [684, 303] on select "Confirmé Non Confirmé [PERSON_NAME] par le voyageur No Show Request" at bounding box center [725, 300] width 134 height 23
click option "Confirmé" at bounding box center [0, 0] width 0 height 0
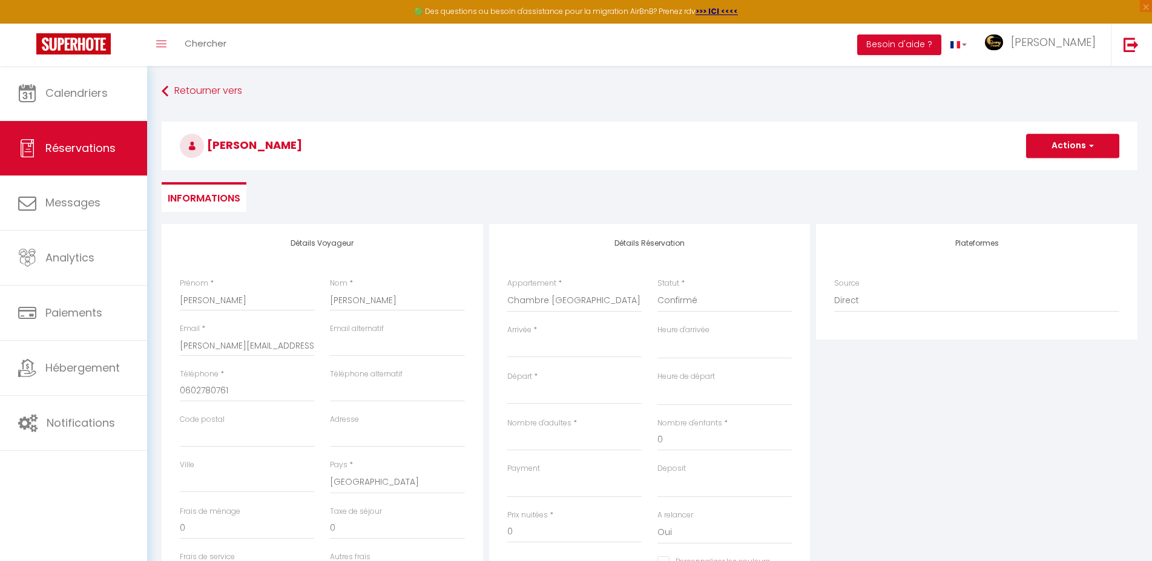
click at [560, 363] on div "Arrivée * < [DATE] > Dim Lun Mar Mer Jeu Ven Sam 1 2 3 4 5 6 7 8 9 10 11 12 13 …" at bounding box center [575, 348] width 150 height 47
click at [559, 356] on input "Arrivée" at bounding box center [574, 348] width 134 height 16
drag, startPoint x: 674, startPoint y: 443, endPoint x: 601, endPoint y: 331, distance: 134.4
click at [673, 444] on span "11" at bounding box center [675, 441] width 26 height 24
click at [567, 390] on input "Dim 12 Octobre 2025" at bounding box center [574, 395] width 134 height 16
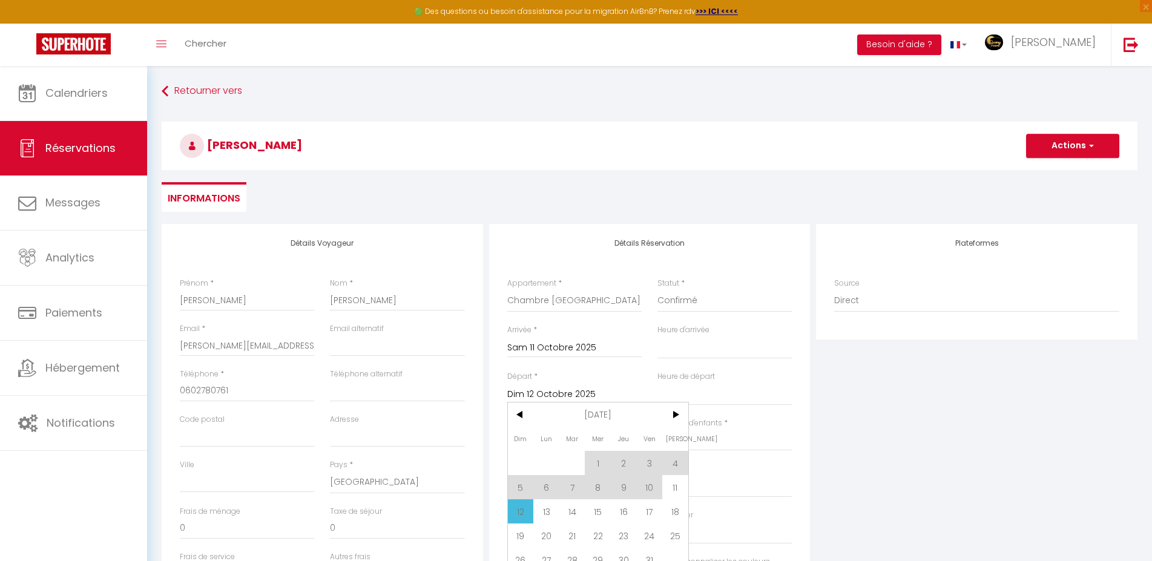
click at [521, 519] on span "12" at bounding box center [521, 512] width 26 height 24
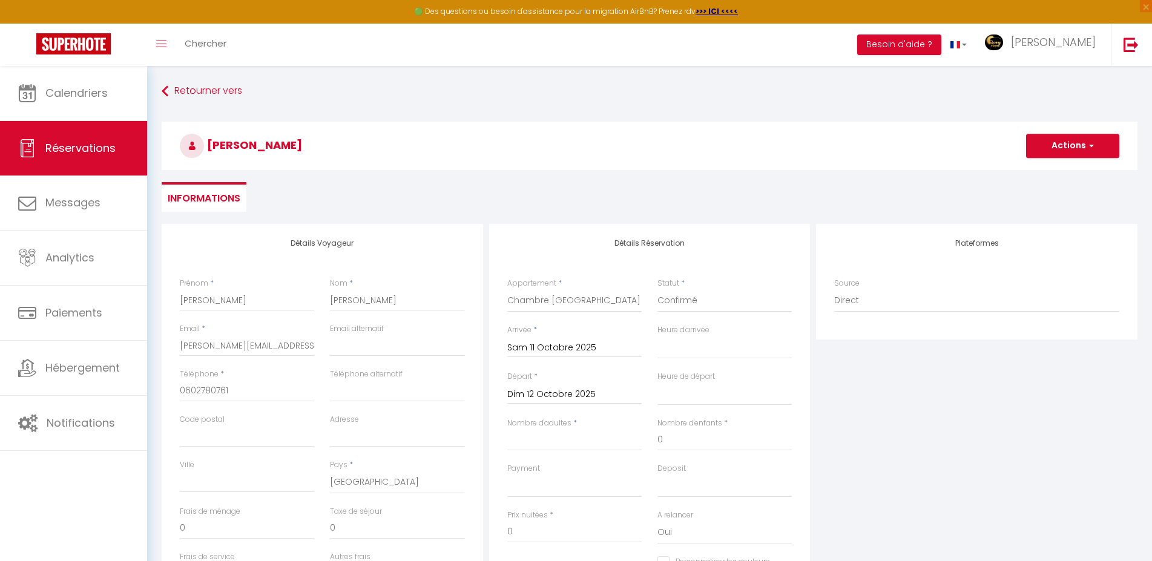
click at [826, 371] on div "Plateformes Source Direct [DOMAIN_NAME] [DOMAIN_NAME] Chalet montagne Expedia G…" at bounding box center [977, 440] width 328 height 433
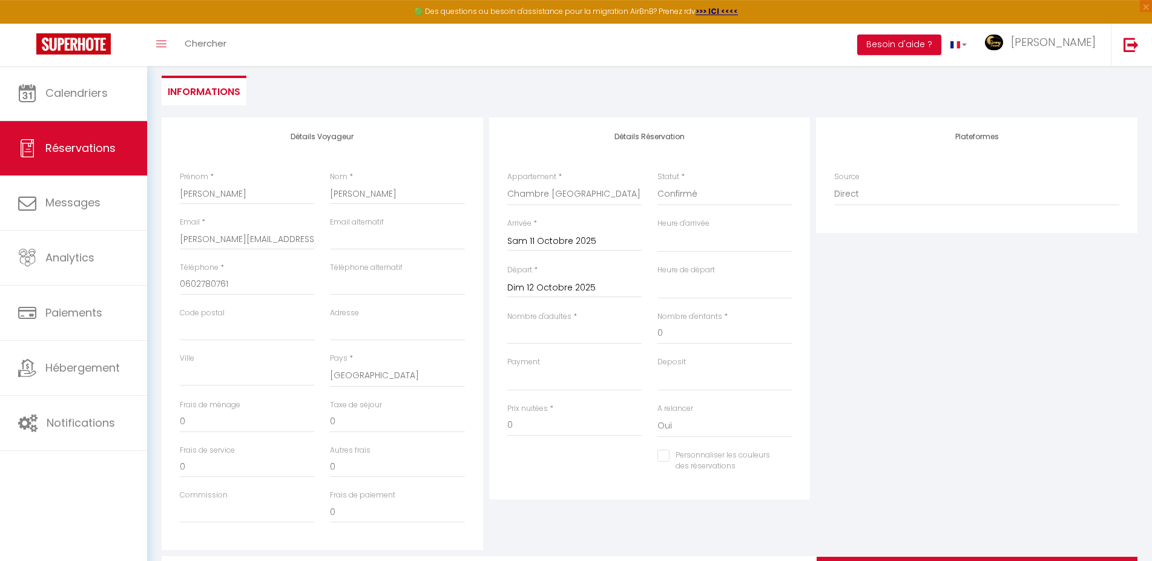
scroll to position [180, 0]
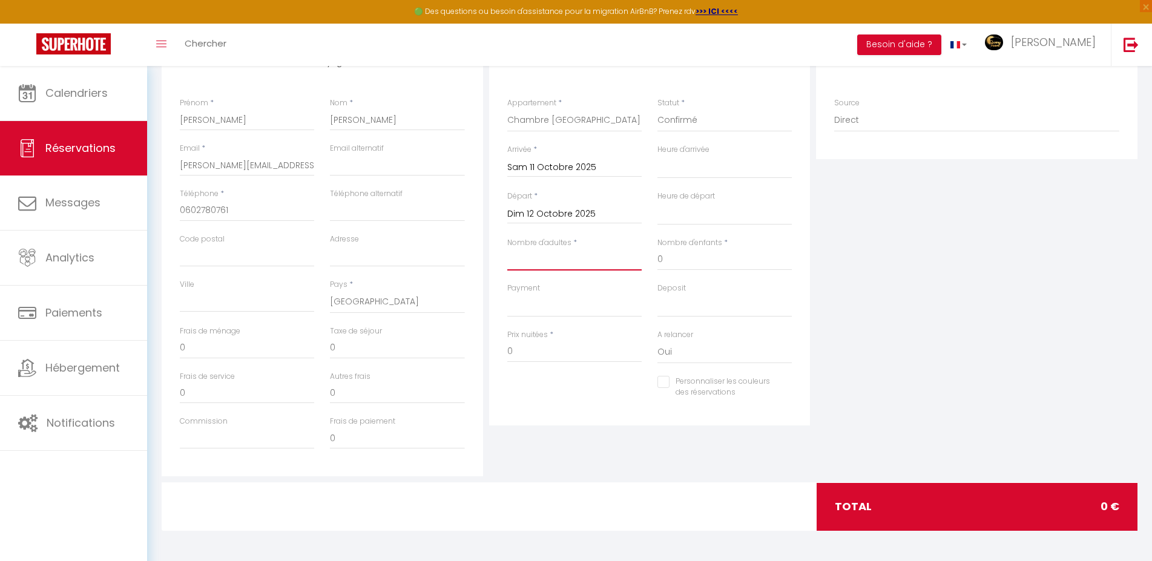
click at [576, 258] on input "Nombre d'adultes" at bounding box center [574, 260] width 134 height 22
click at [687, 264] on input "0" at bounding box center [725, 260] width 134 height 22
click at [599, 352] on input "44" at bounding box center [574, 352] width 134 height 22
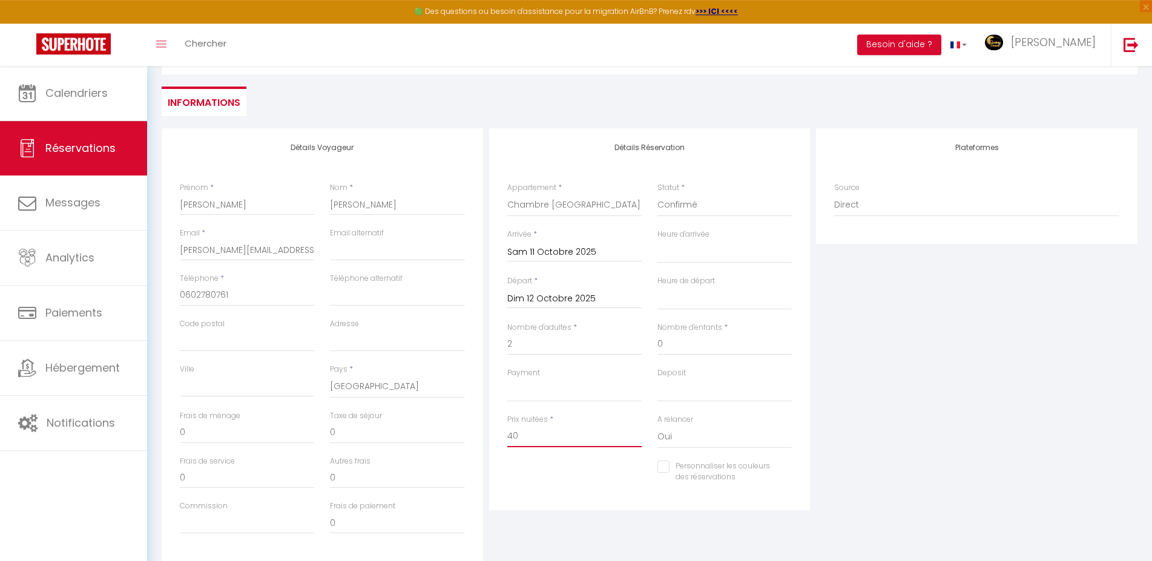
scroll to position [0, 0]
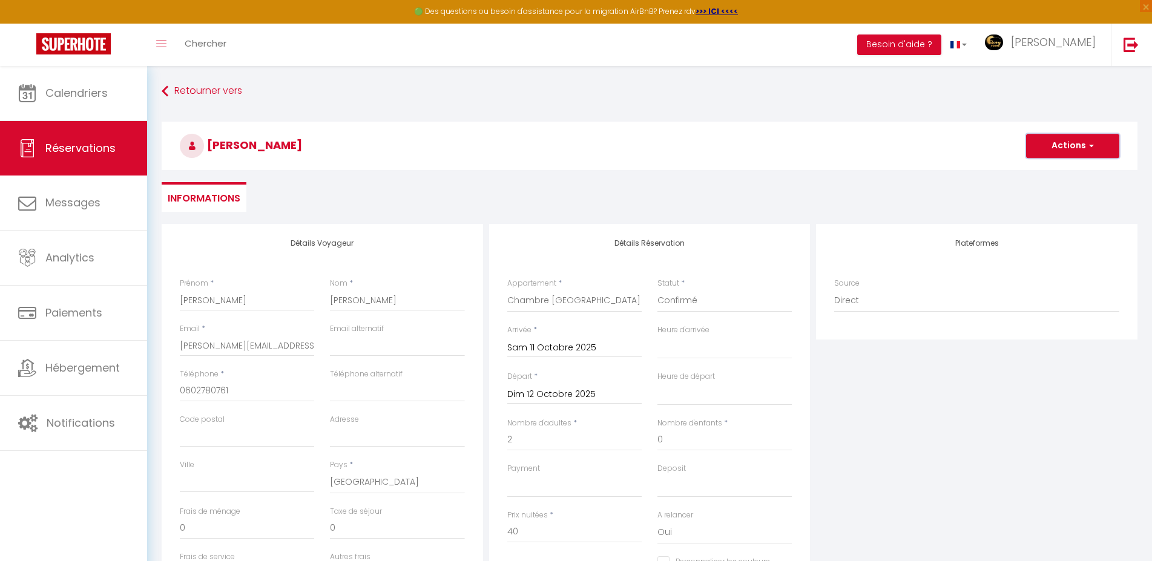
click at [1069, 139] on button "Actions" at bounding box center [1072, 146] width 93 height 24
click at [1046, 173] on link "Enregistrer" at bounding box center [1061, 173] width 96 height 16
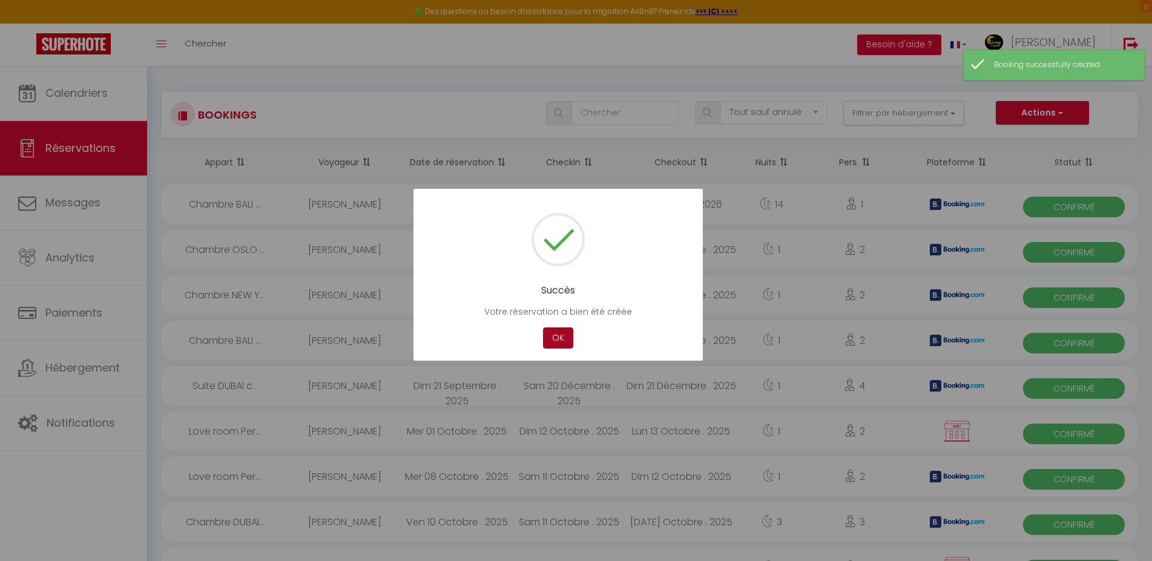
click at [567, 336] on button "OK" at bounding box center [558, 338] width 30 height 21
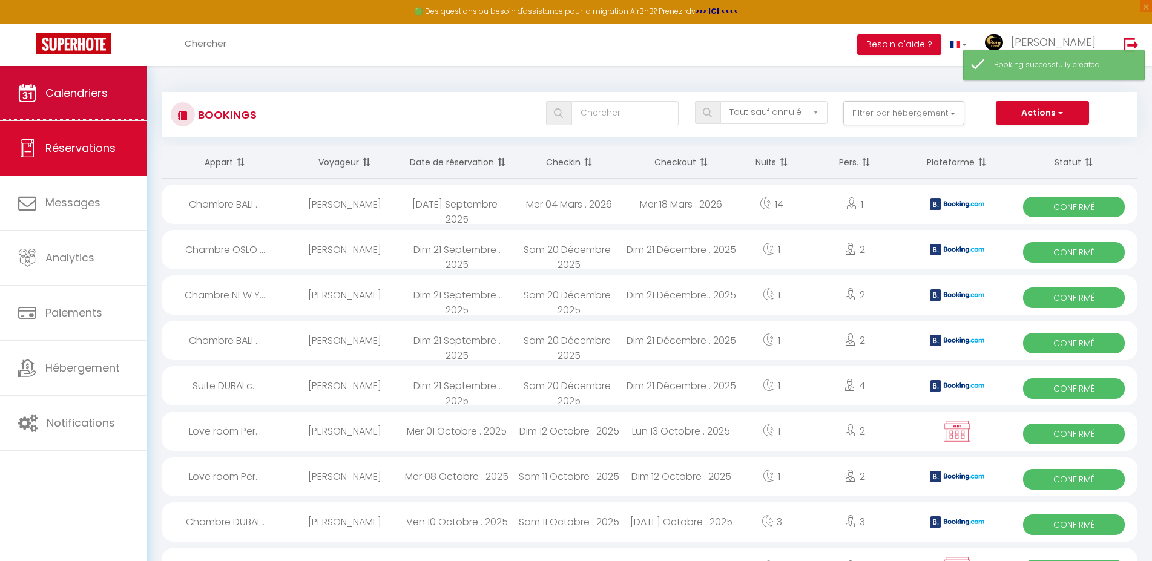
click at [57, 85] on link "Calendriers" at bounding box center [73, 93] width 147 height 54
